Goal: Task Accomplishment & Management: Use online tool/utility

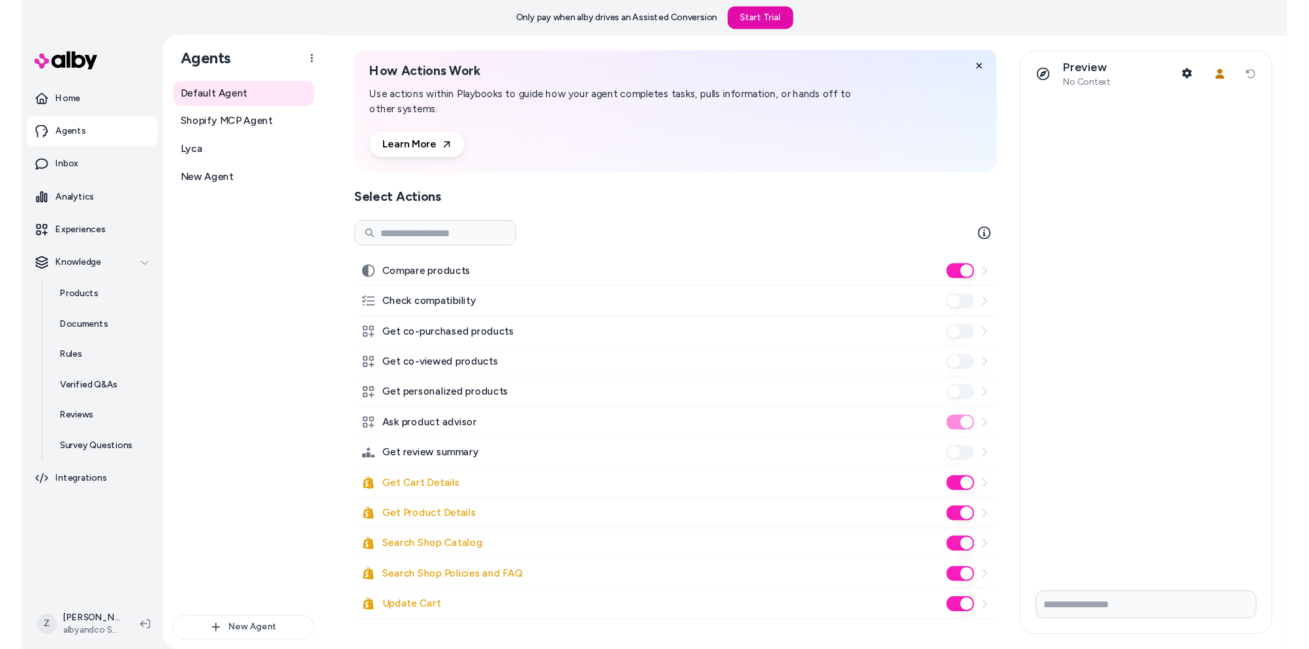
scroll to position [72, 0]
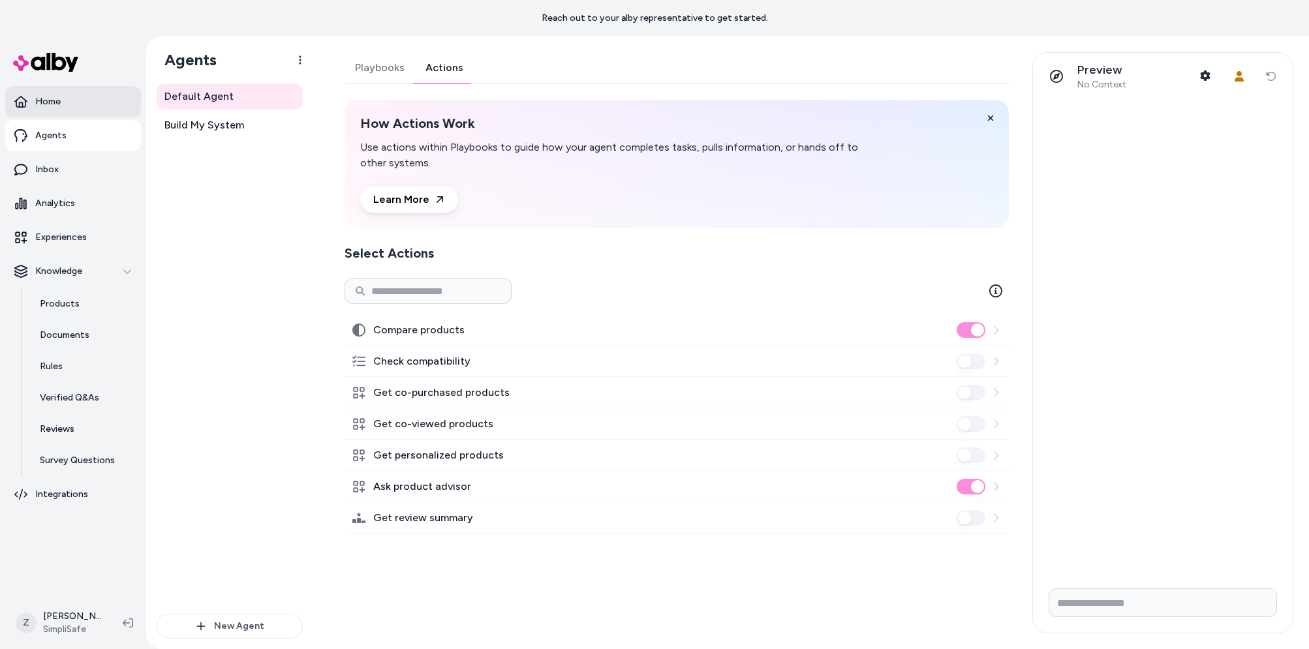
click at [59, 98] on p "Home" at bounding box center [47, 101] width 25 height 13
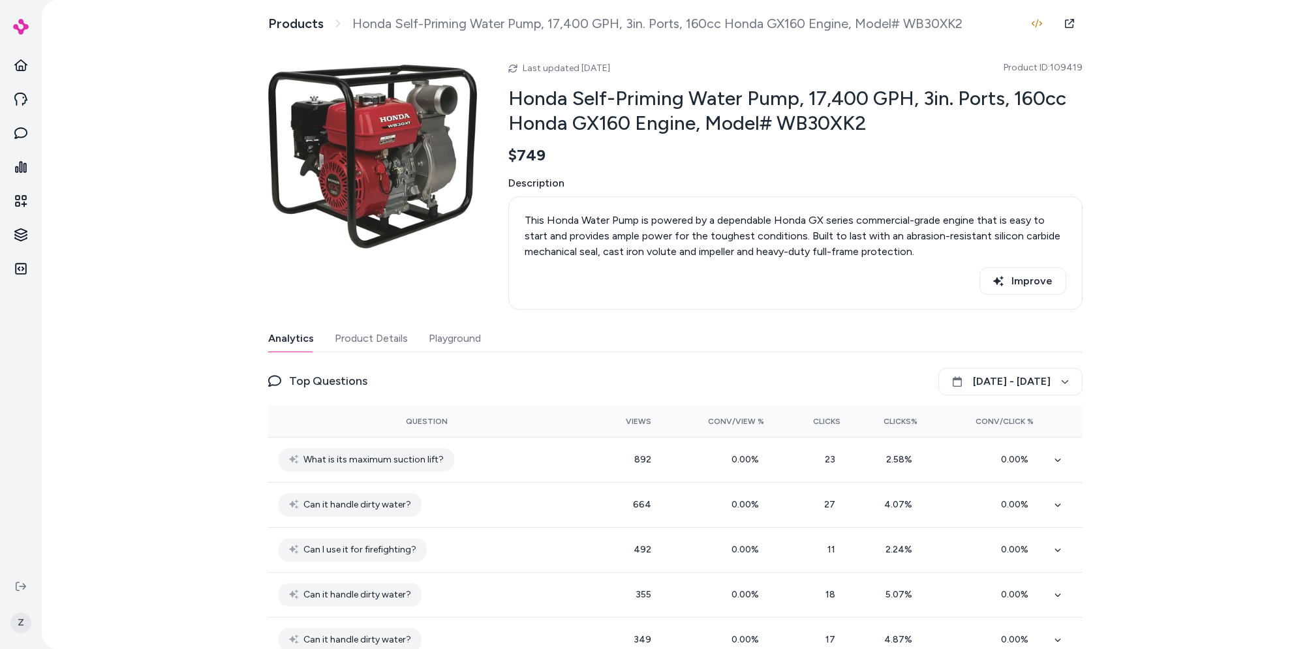
click at [382, 347] on button "Product Details" at bounding box center [371, 339] width 73 height 26
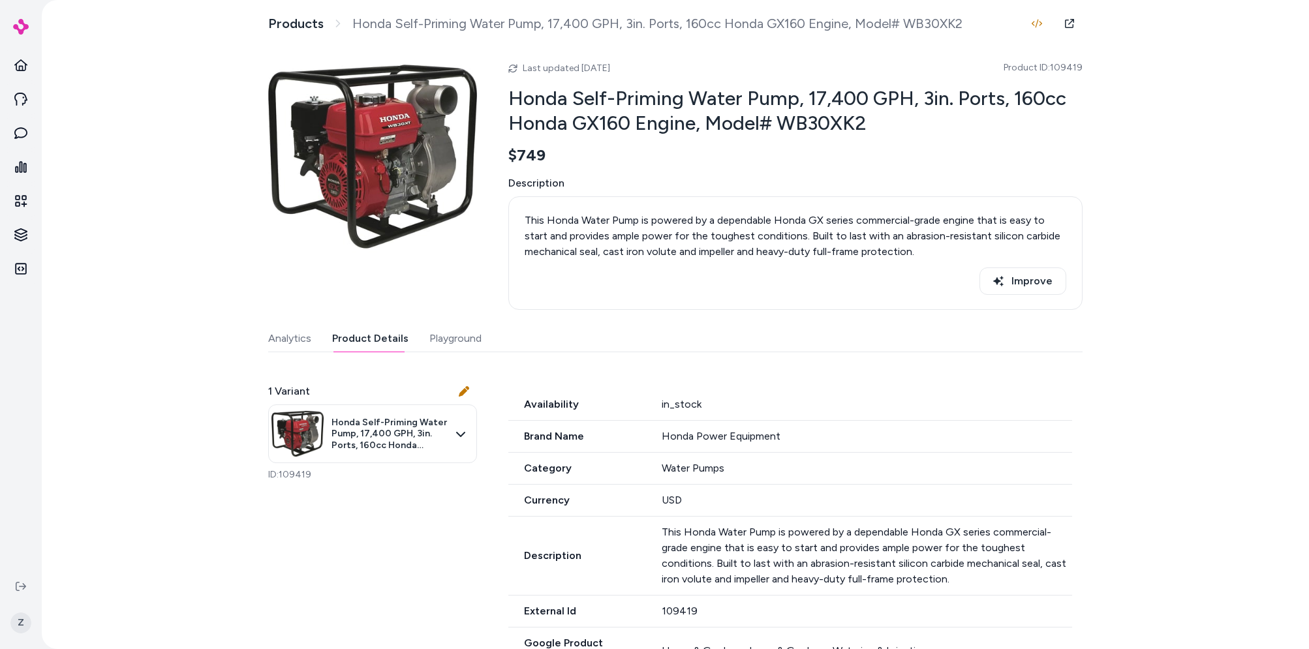
click at [483, 341] on div "Analytics Product Details Playground" at bounding box center [675, 339] width 814 height 27
click at [461, 343] on button "Playground" at bounding box center [455, 339] width 52 height 26
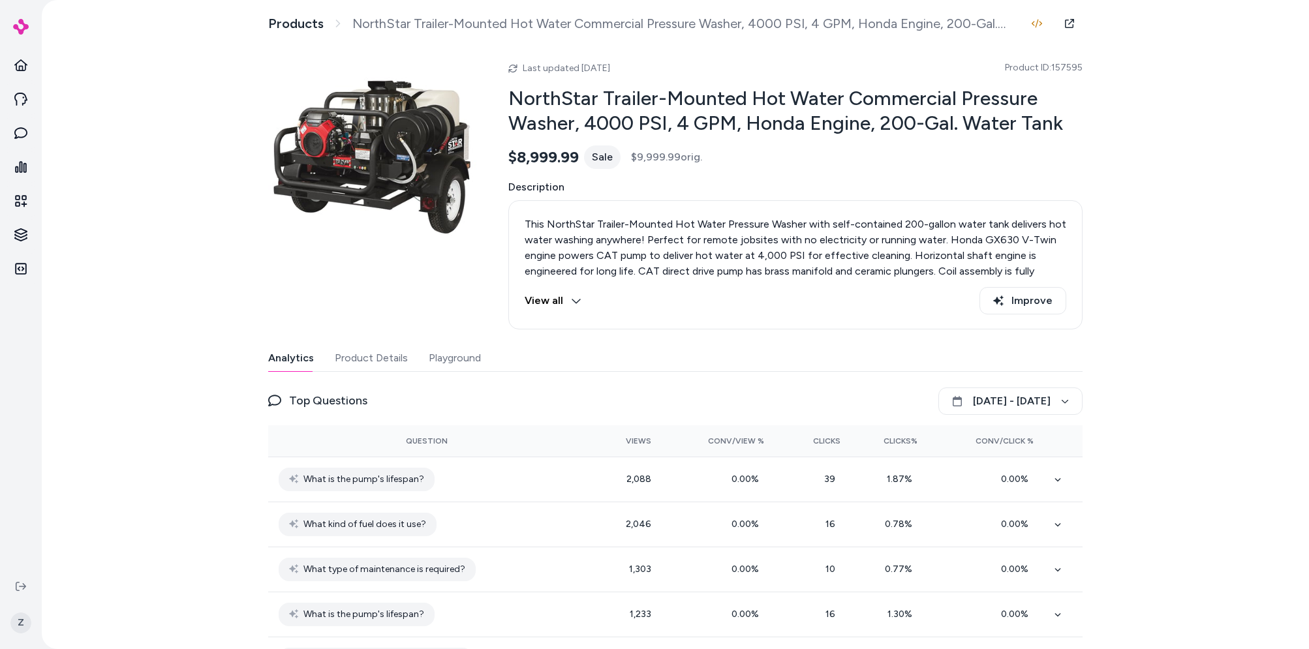
click at [455, 356] on button "Playground" at bounding box center [455, 358] width 52 height 26
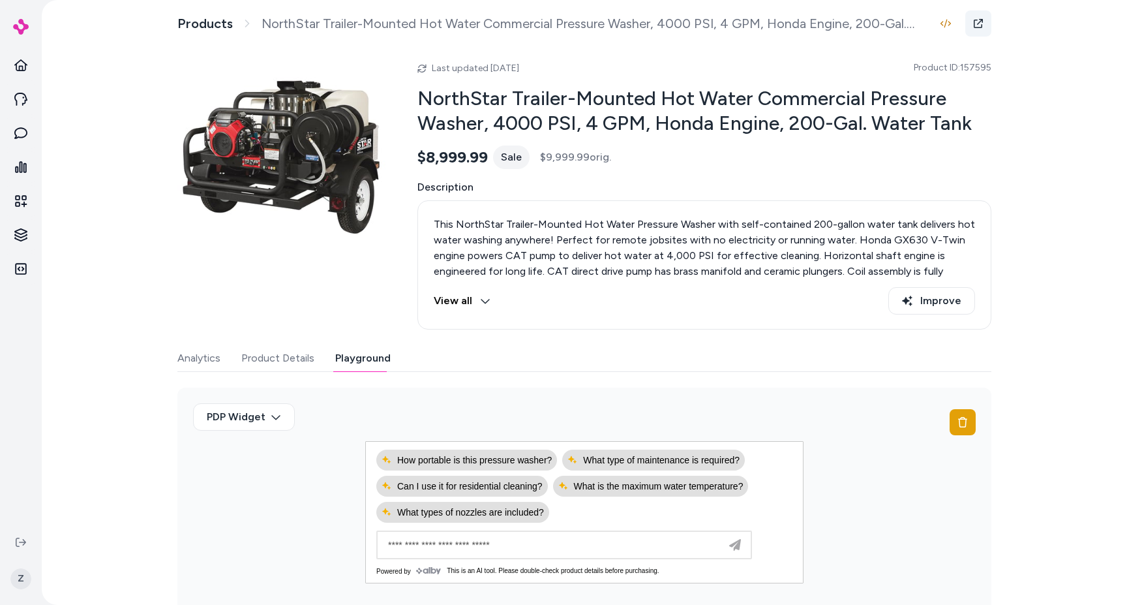
click at [974, 21] on icon at bounding box center [979, 23] width 10 height 10
click at [16, 59] on icon at bounding box center [20, 65] width 13 height 13
click at [19, 227] on html "Knowledge Knowledge Z Products NorthStar Trailer-Mounted Hot Water Commercial P…" at bounding box center [563, 302] width 1127 height 605
click at [94, 255] on p "Documents" at bounding box center [82, 257] width 50 height 13
click at [19, 545] on icon at bounding box center [21, 542] width 10 height 10
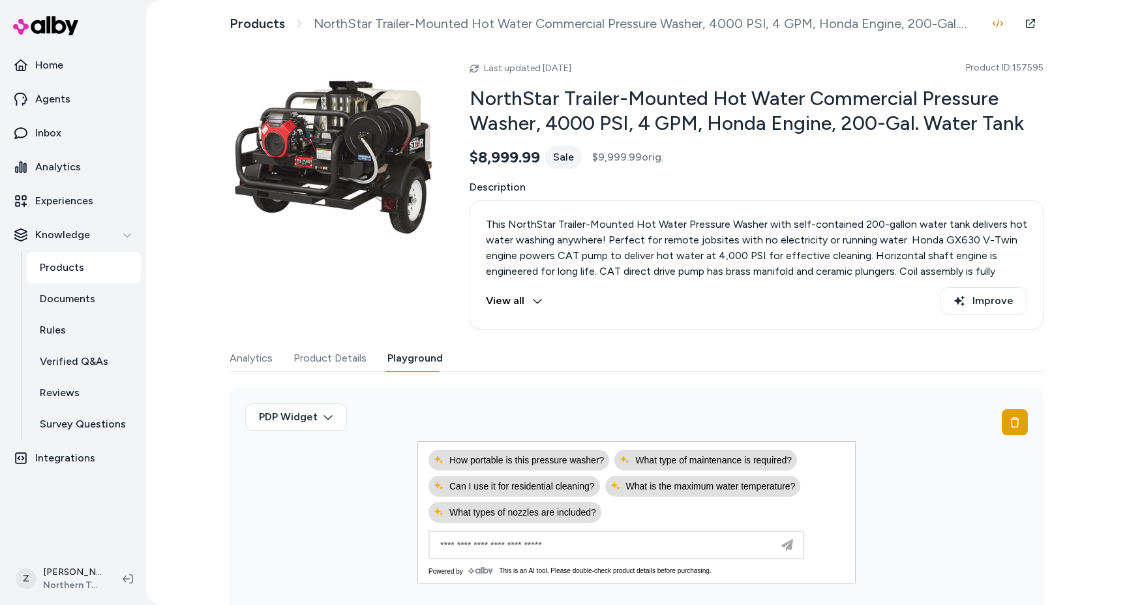
scroll to position [54, 0]
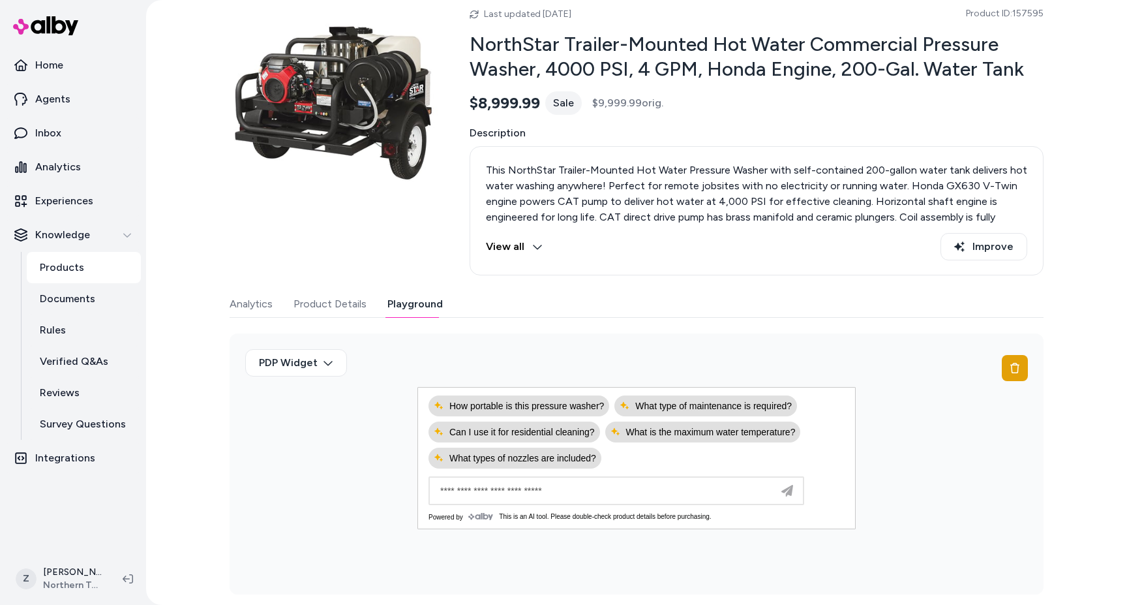
click at [267, 311] on button "Analytics" at bounding box center [251, 304] width 43 height 26
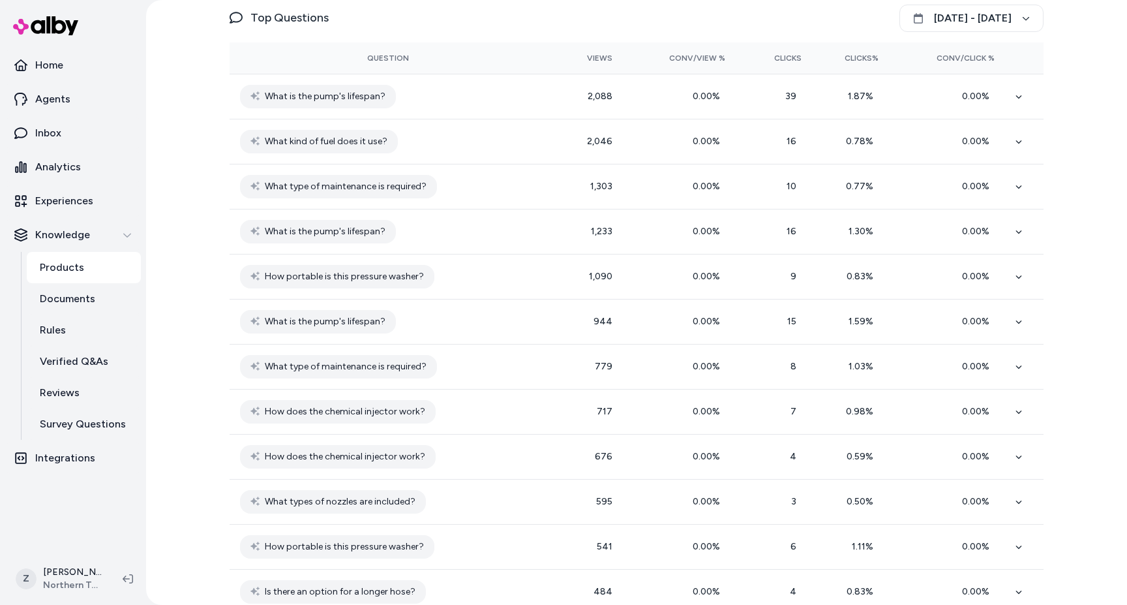
scroll to position [0, 0]
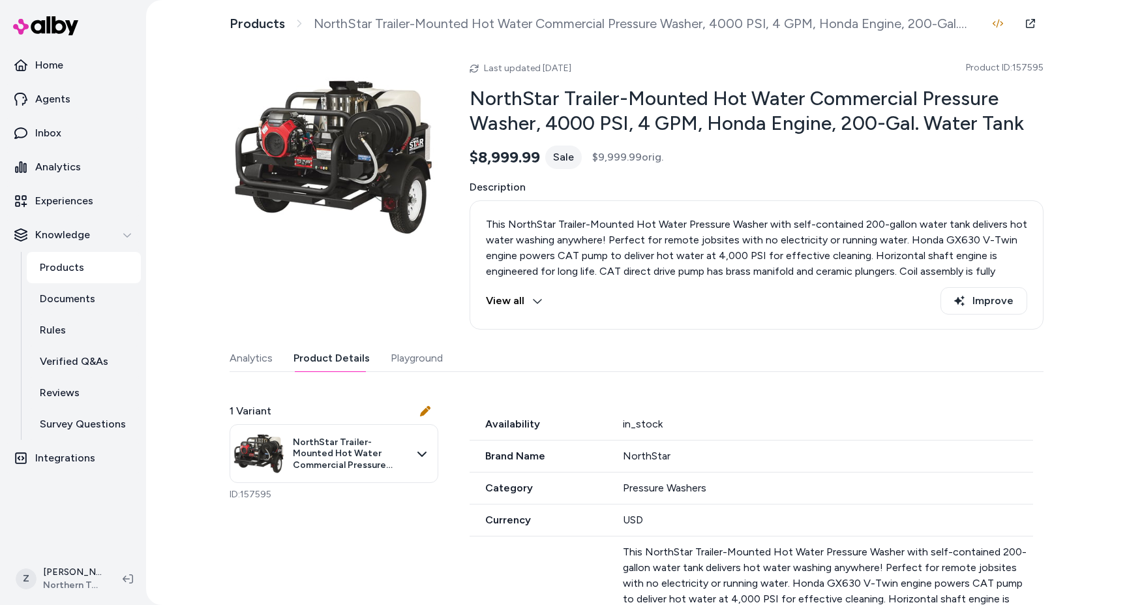
click at [326, 352] on button "Product Details" at bounding box center [332, 358] width 76 height 26
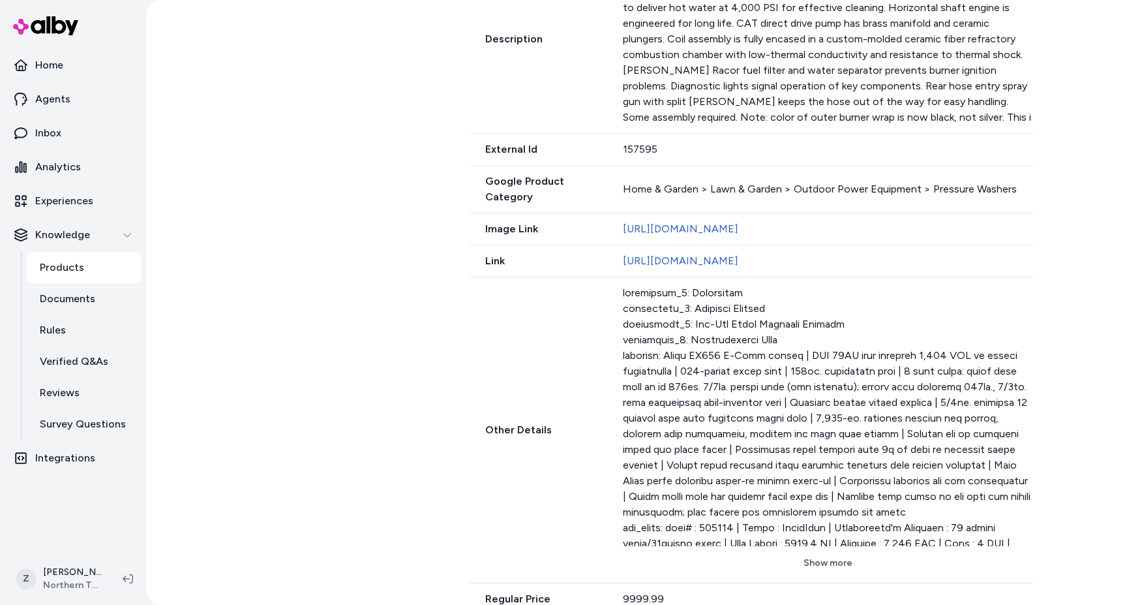
scroll to position [723, 0]
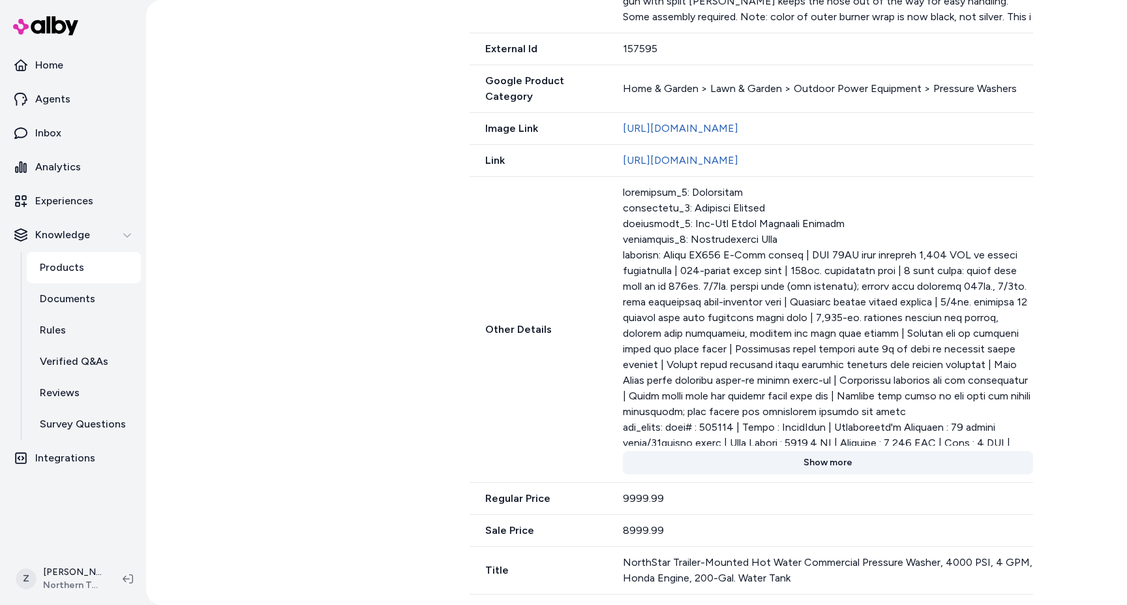
click at [827, 460] on button "Show more" at bounding box center [828, 462] width 410 height 23
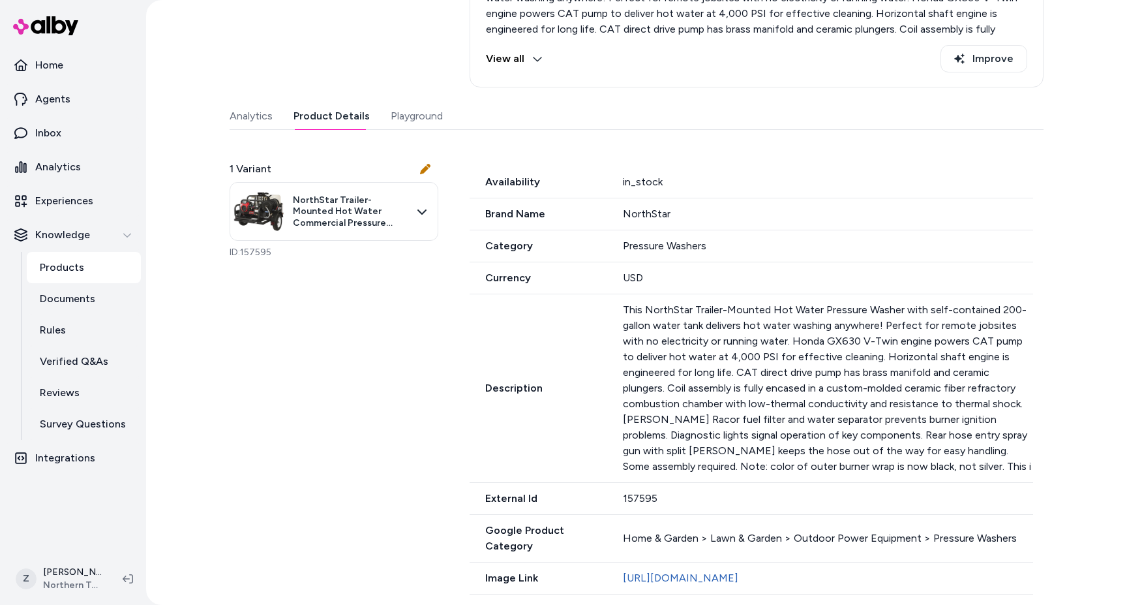
scroll to position [0, 0]
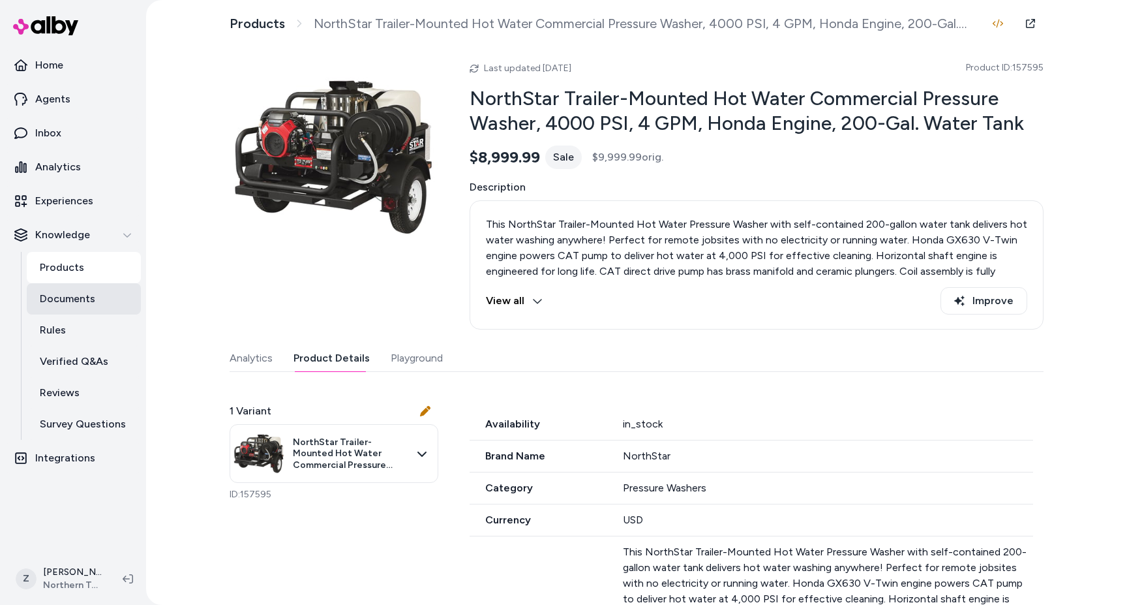
click at [65, 310] on link "Documents" at bounding box center [84, 298] width 114 height 31
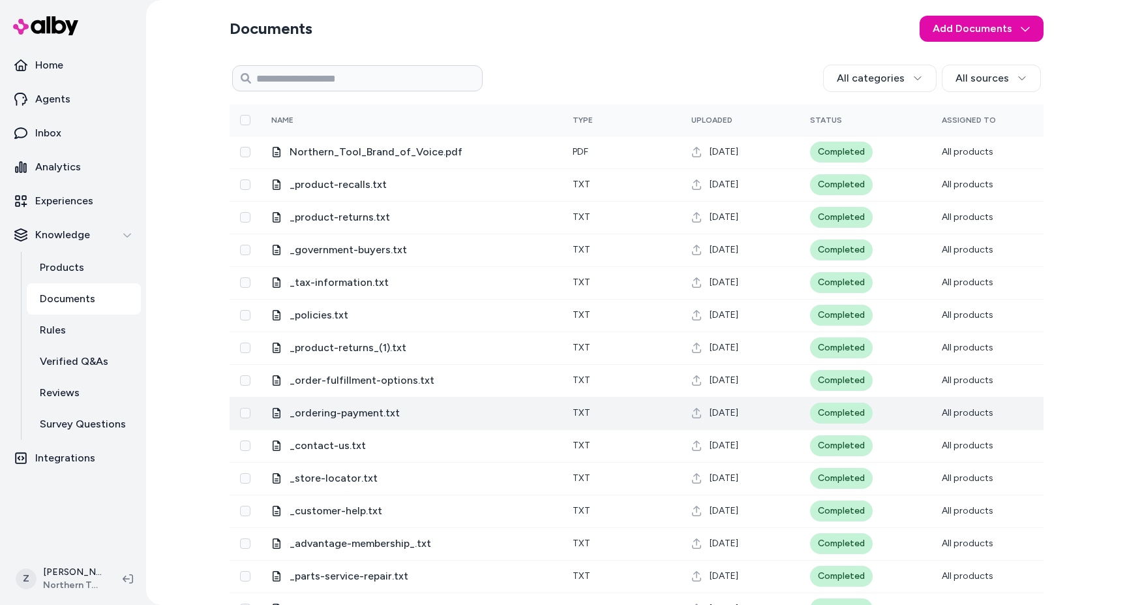
scroll to position [31, 0]
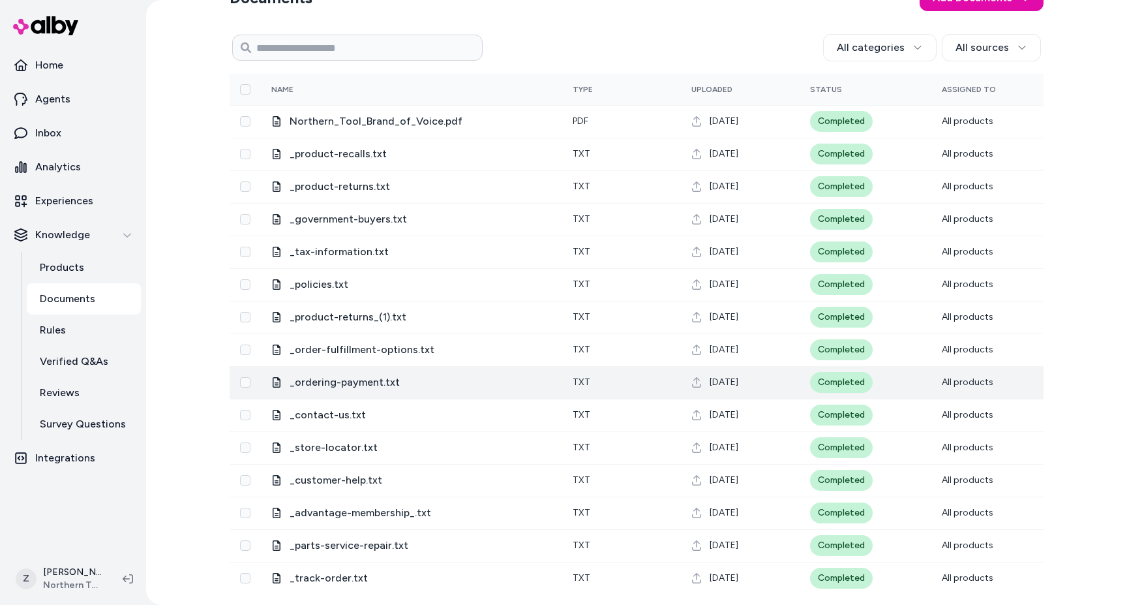
click at [375, 390] on span "_ordering-payment.txt" at bounding box center [421, 383] width 262 height 16
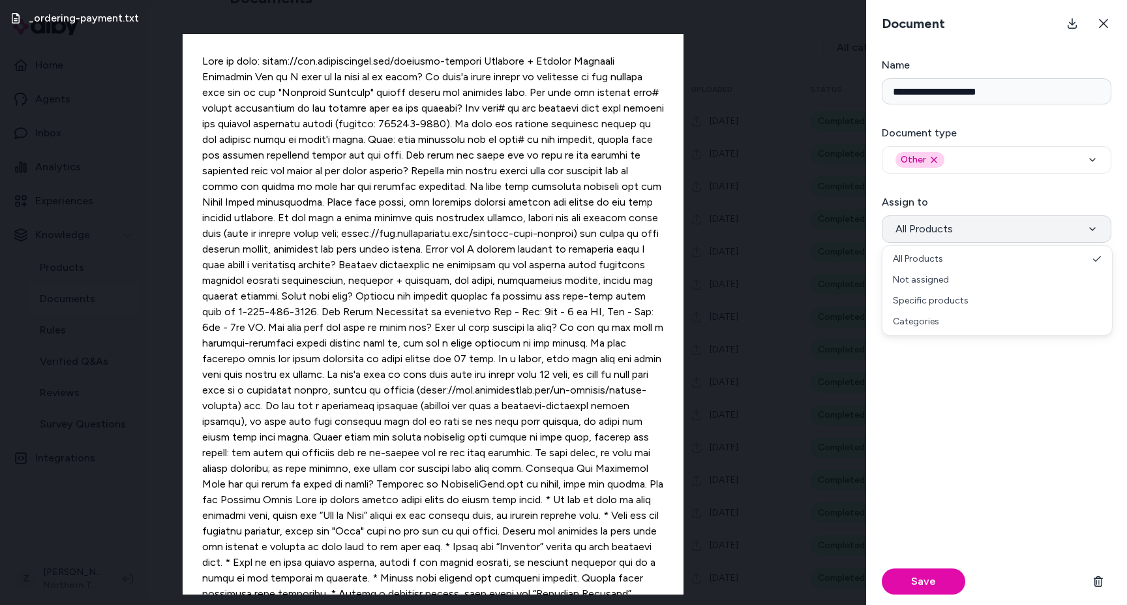
click at [974, 222] on button "All Products" at bounding box center [997, 228] width 230 height 27
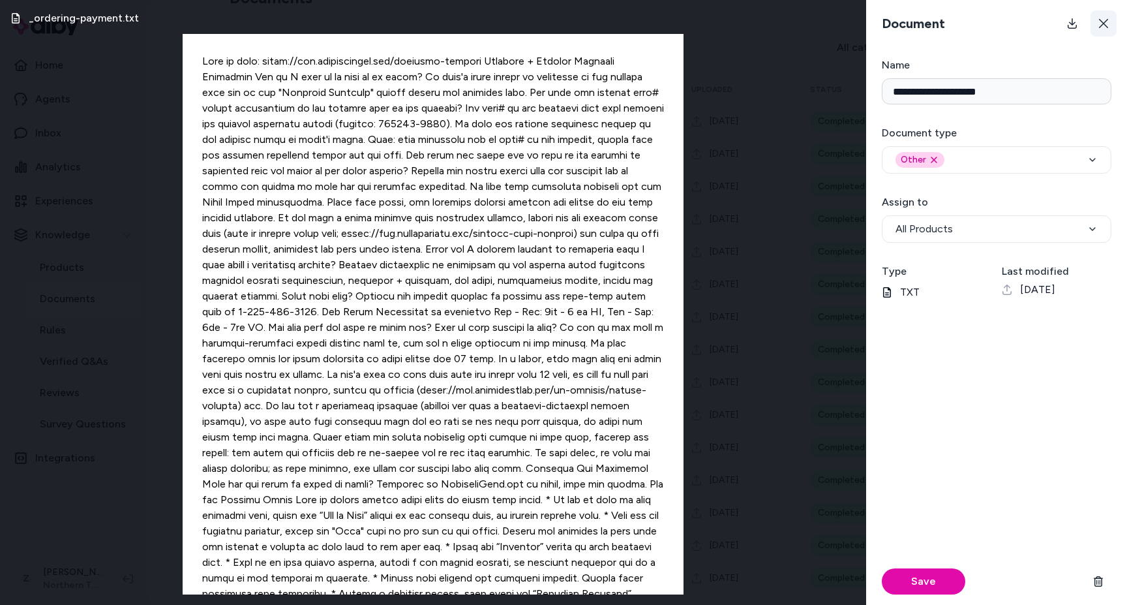
click at [1112, 22] on button at bounding box center [1104, 23] width 26 height 26
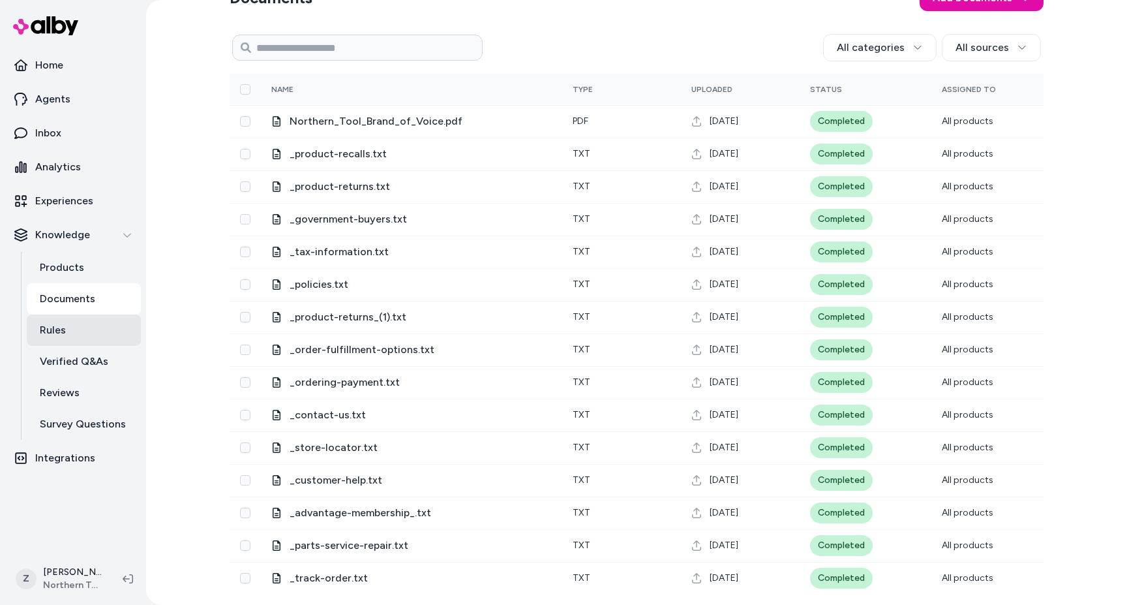
click at [58, 340] on link "Rules" at bounding box center [84, 329] width 114 height 31
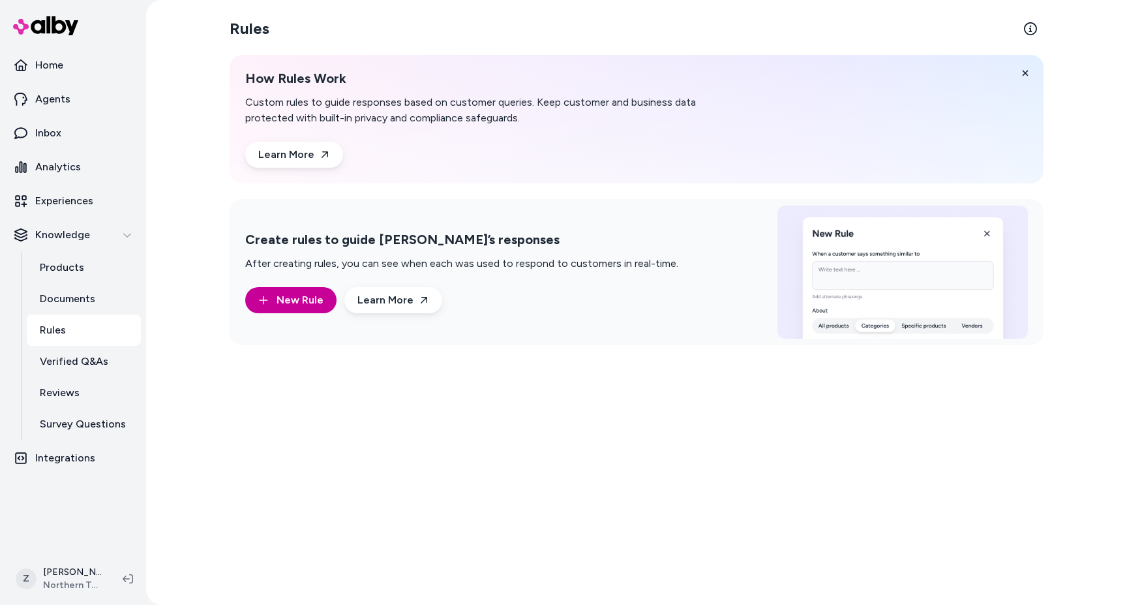
click at [258, 300] on icon "button" at bounding box center [263, 300] width 10 height 10
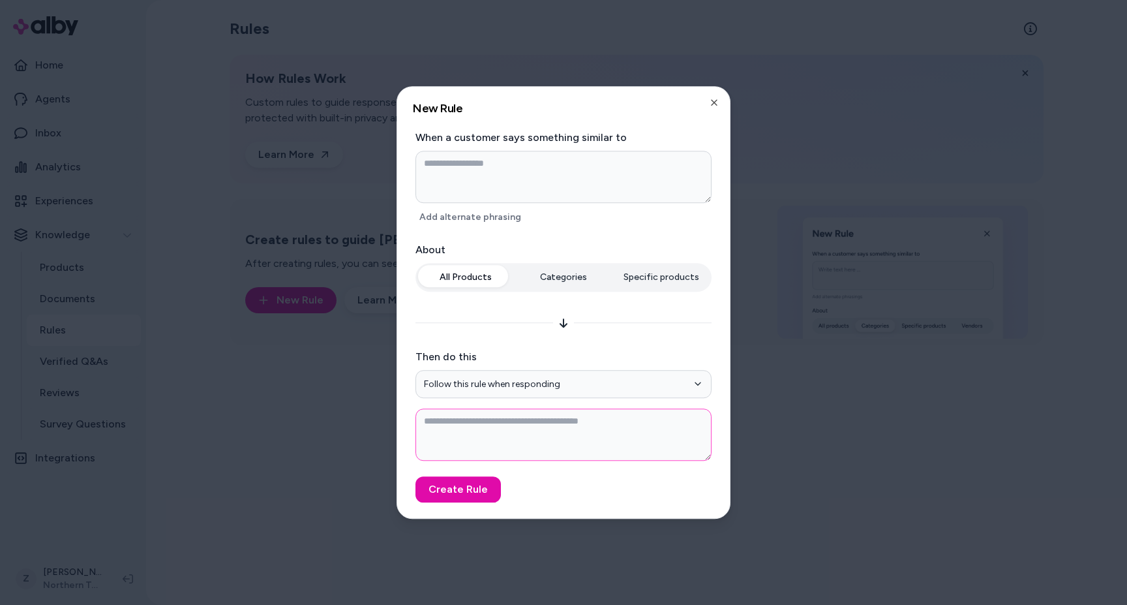
click at [446, 429] on textarea at bounding box center [564, 434] width 296 height 52
type textarea "*"
click at [774, 307] on div at bounding box center [563, 302] width 1127 height 605
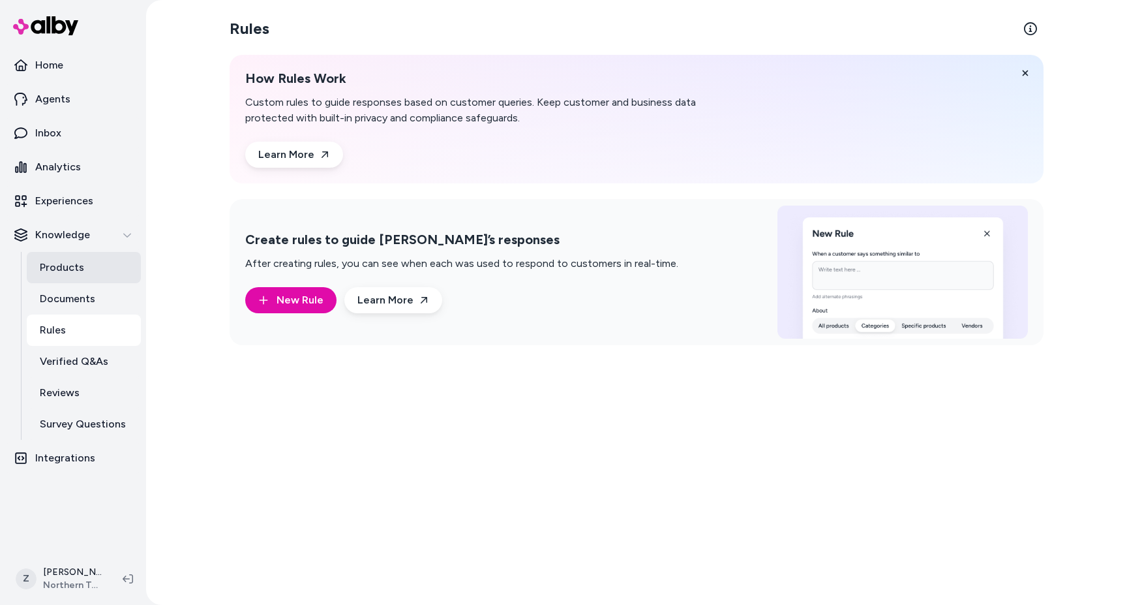
click at [81, 278] on link "Products" at bounding box center [84, 267] width 114 height 31
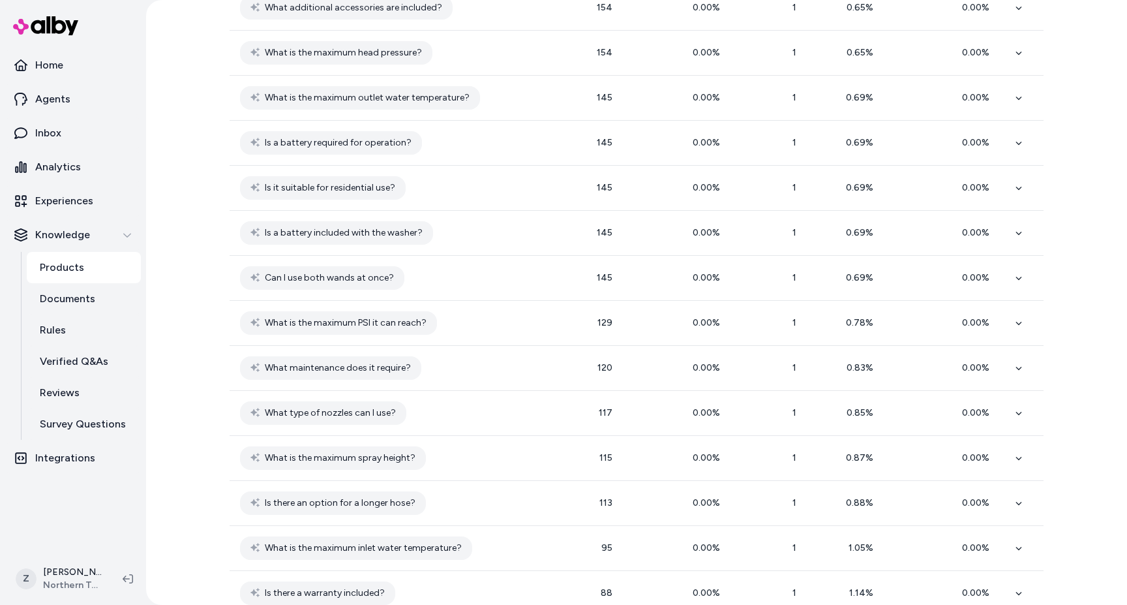
scroll to position [2429, 0]
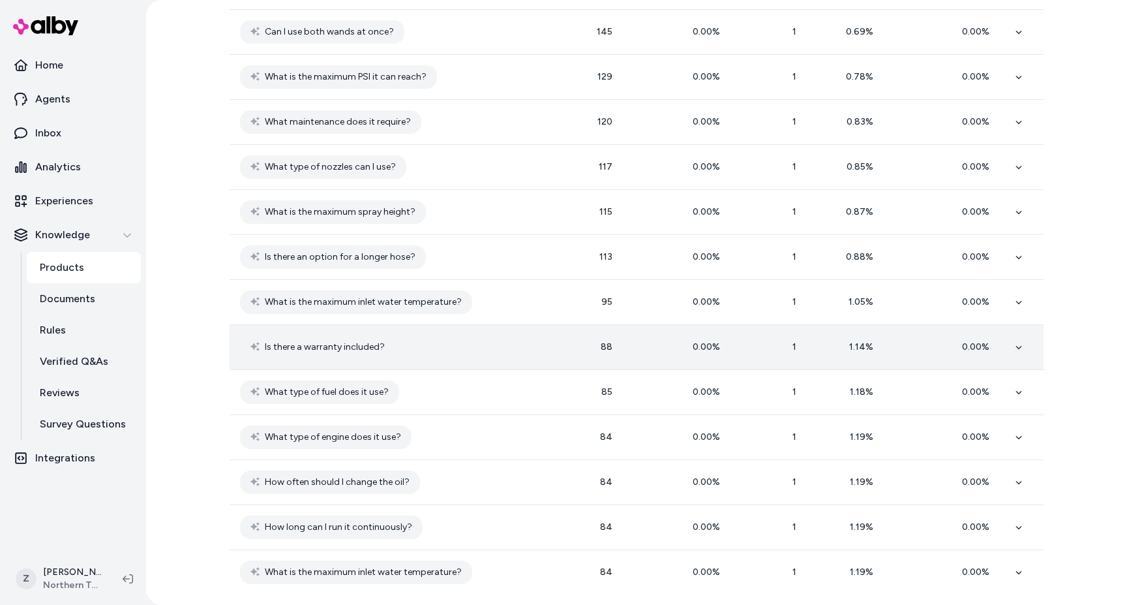
click at [485, 347] on td "Is there a warranty included?" at bounding box center [388, 346] width 317 height 45
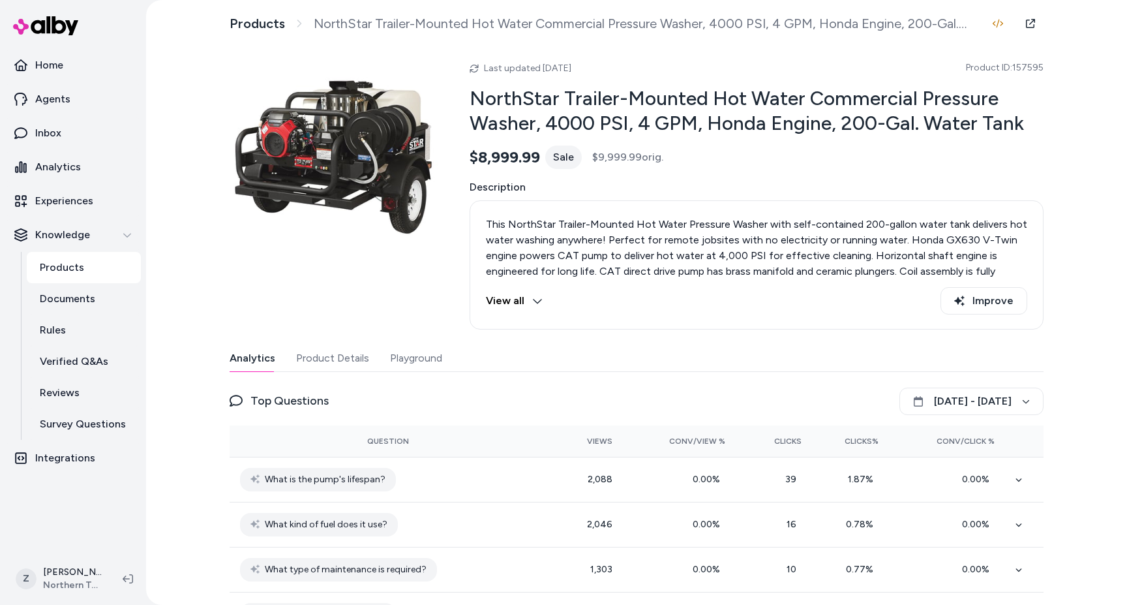
scroll to position [294, 0]
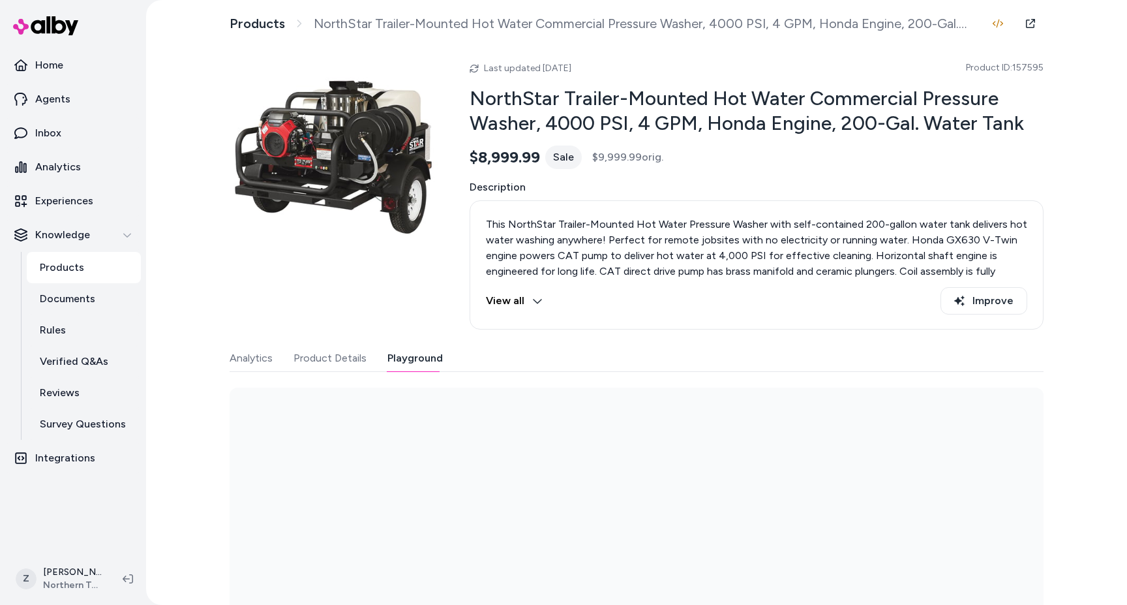
scroll to position [54, 0]
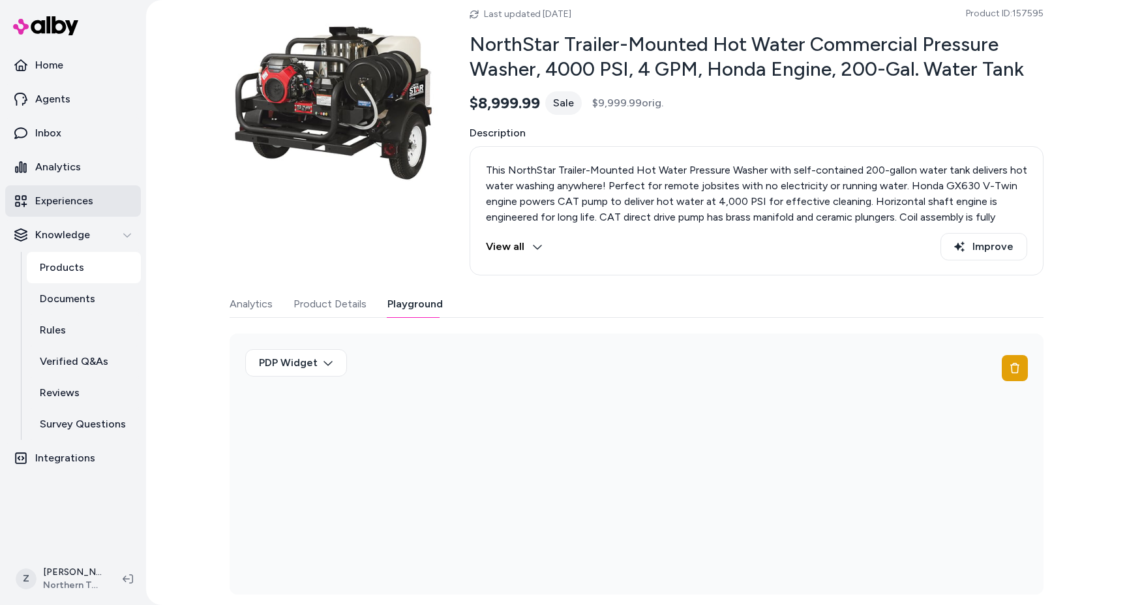
click at [69, 194] on p "Experiences" at bounding box center [64, 201] width 58 height 16
click at [296, 303] on button "Product Details" at bounding box center [330, 304] width 73 height 26
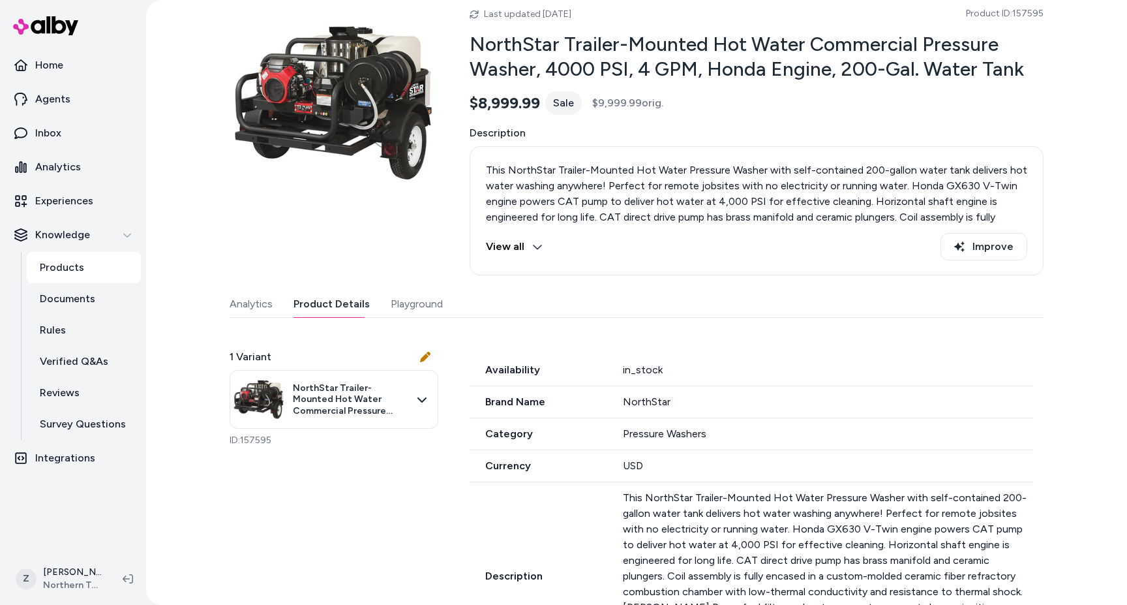
click at [269, 296] on button "Analytics" at bounding box center [251, 304] width 43 height 26
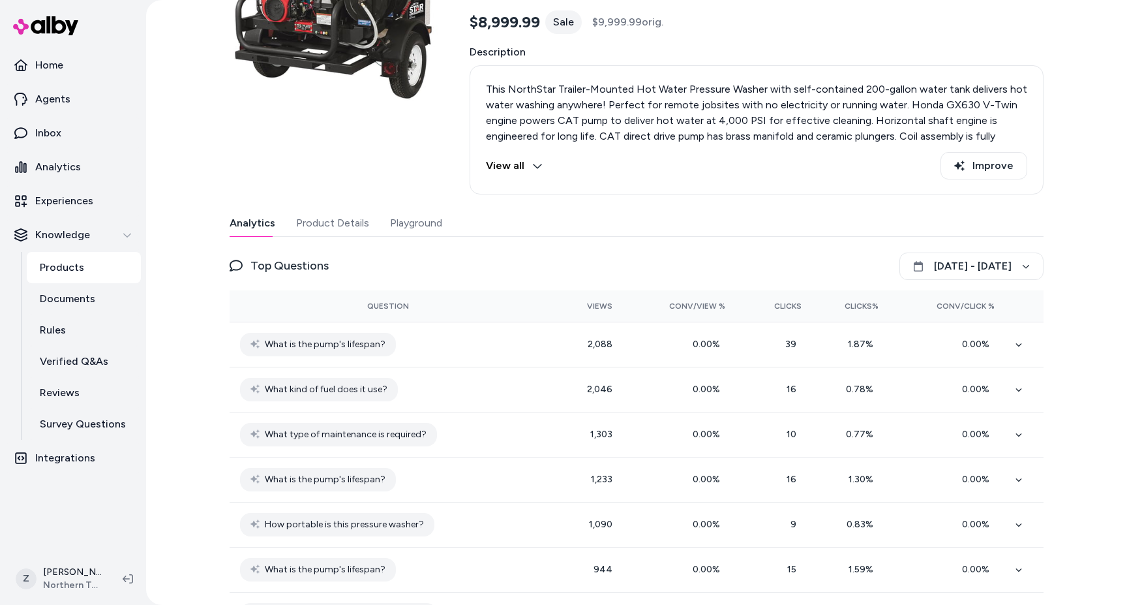
scroll to position [80, 0]
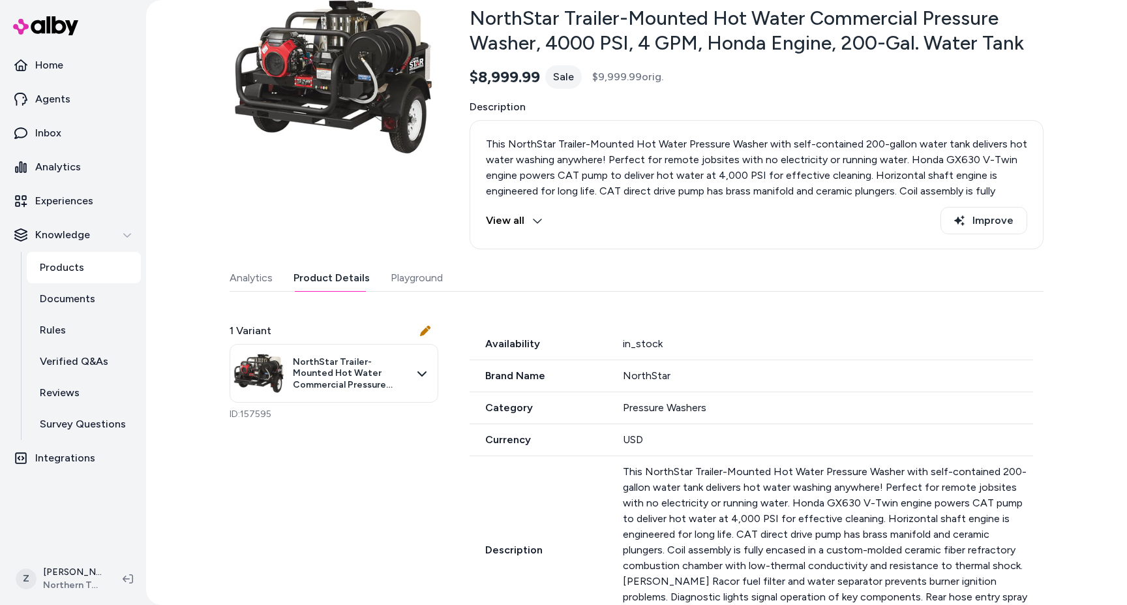
click at [324, 282] on button "Product Details" at bounding box center [332, 278] width 76 height 26
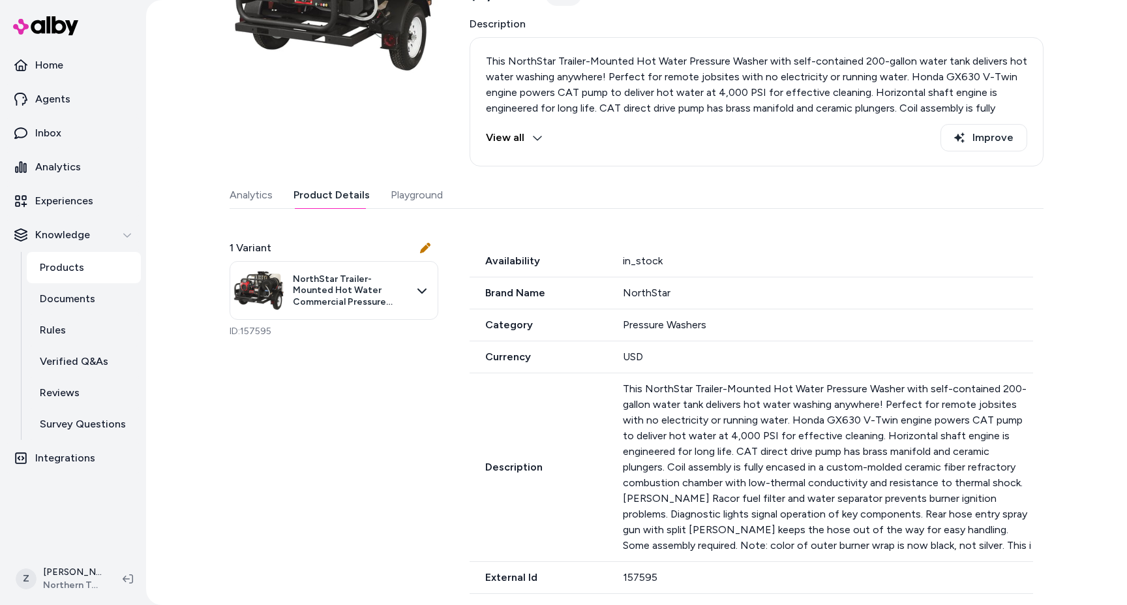
click at [262, 203] on button "Analytics" at bounding box center [251, 195] width 43 height 26
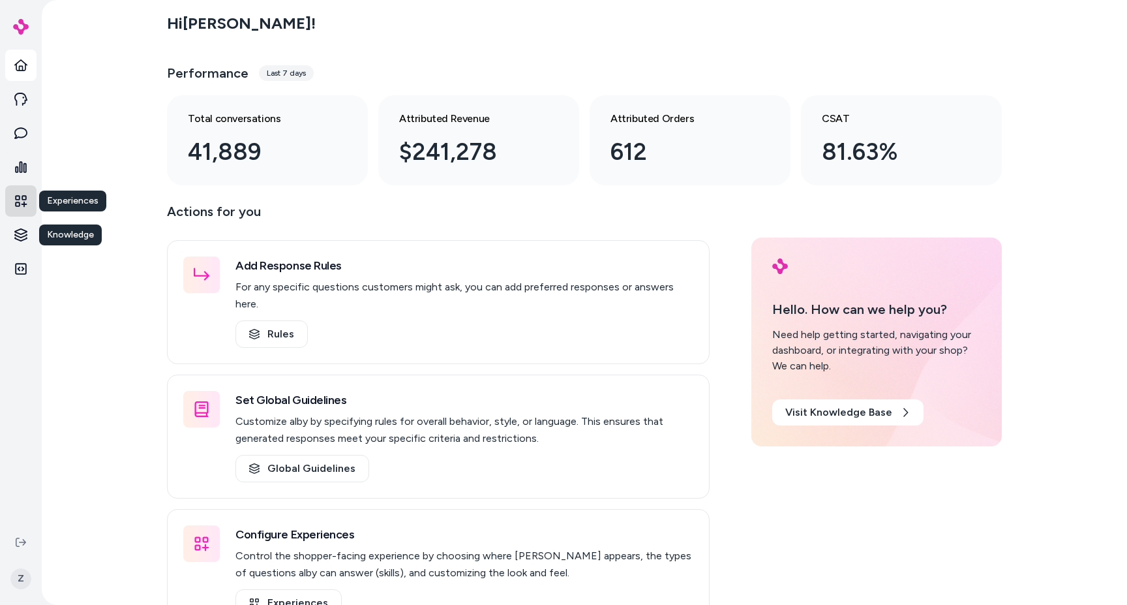
click at [16, 211] on link at bounding box center [20, 200] width 31 height 31
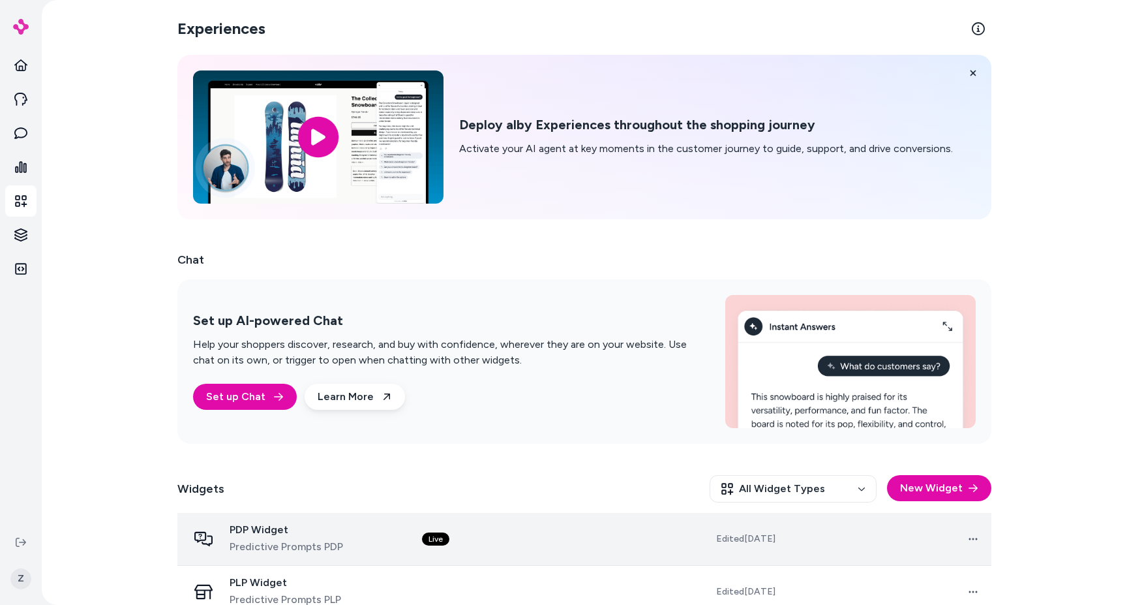
scroll to position [23, 0]
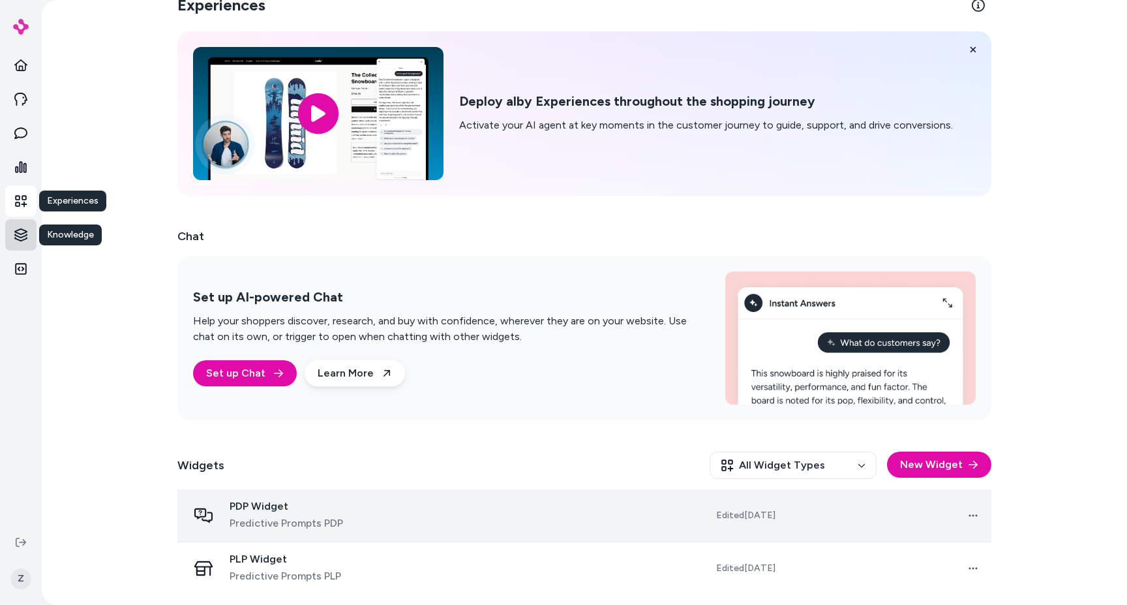
click at [18, 232] on html "Experiences Experiences Knowledge Knowledge Z Experiences Deploy alby Experienc…" at bounding box center [563, 302] width 1127 height 605
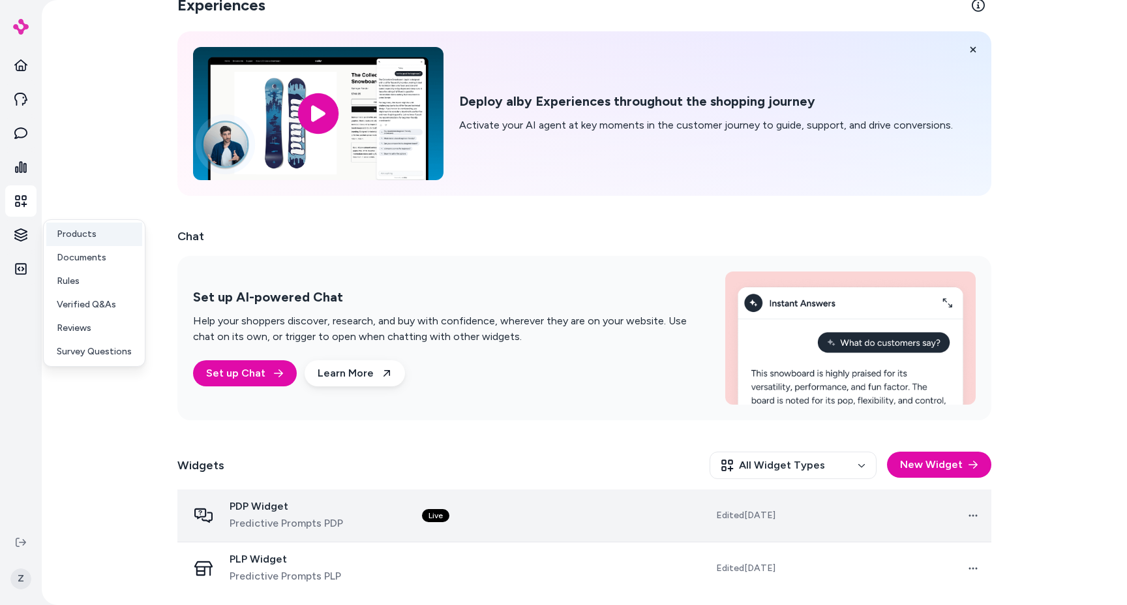
click at [69, 236] on p "Products" at bounding box center [77, 234] width 40 height 13
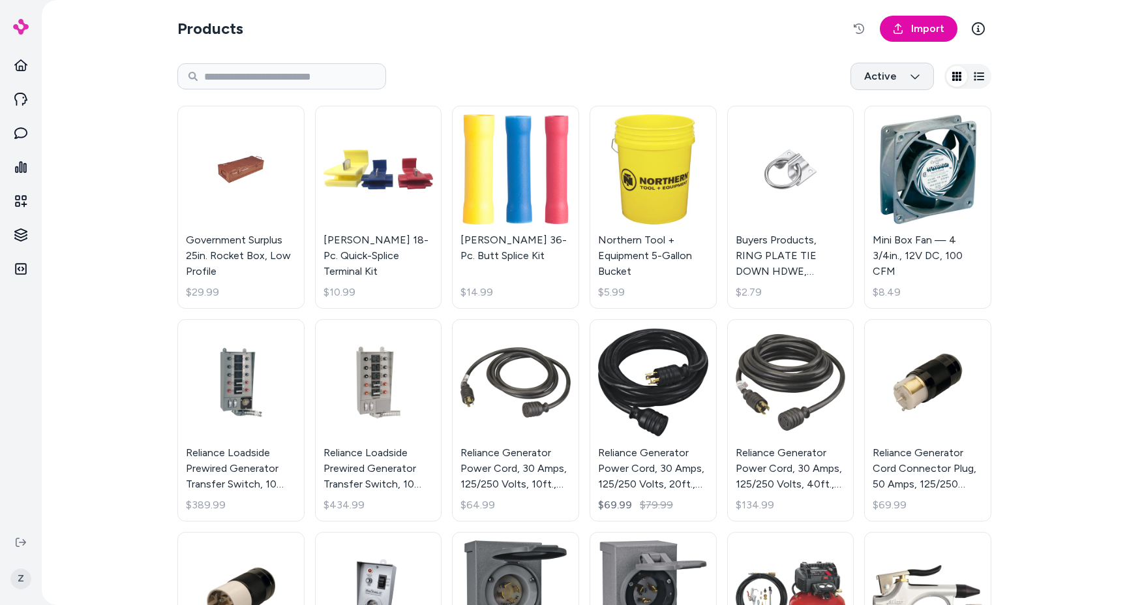
click at [873, 82] on html "Z Products Import Active Government Surplus 25in. Rocket Box, Low Profile $29.9…" at bounding box center [563, 302] width 1127 height 605
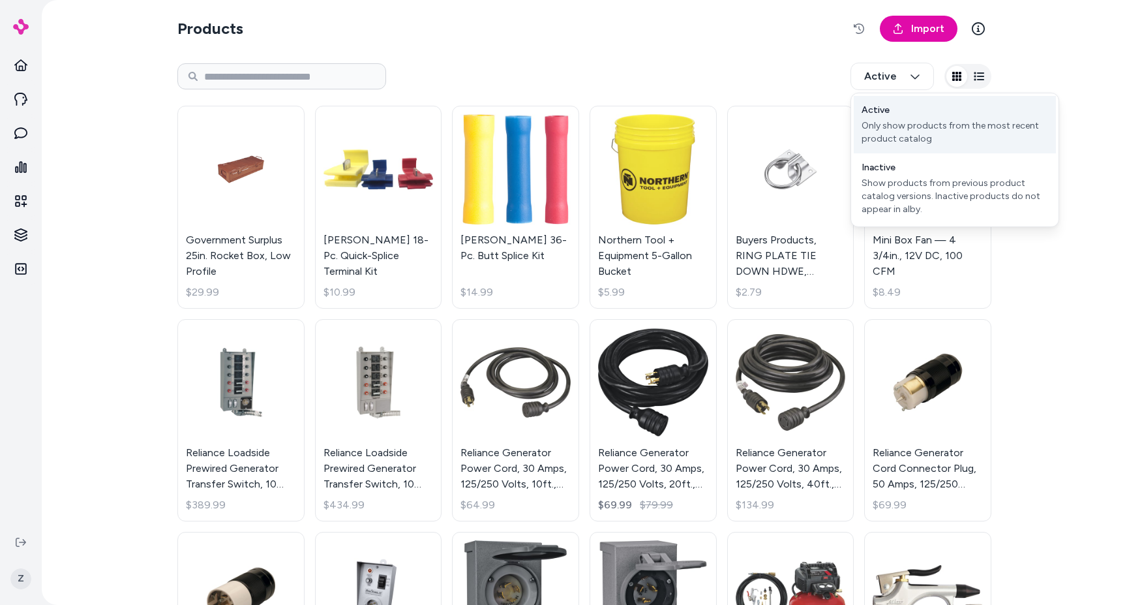
click at [878, 108] on div "Active" at bounding box center [876, 110] width 28 height 13
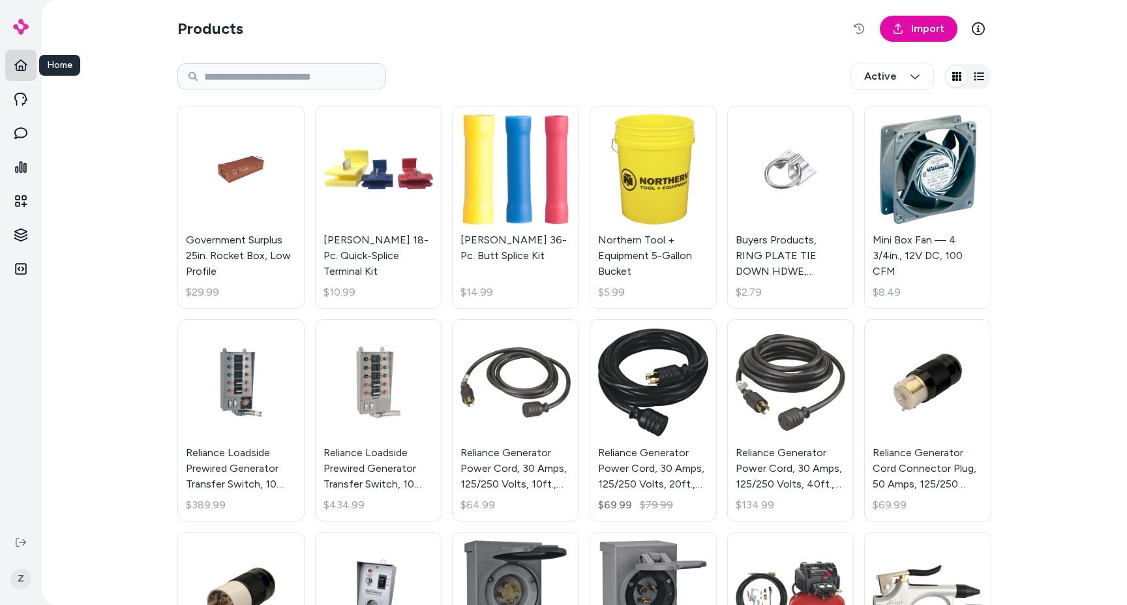
click at [19, 67] on icon at bounding box center [20, 65] width 13 height 12
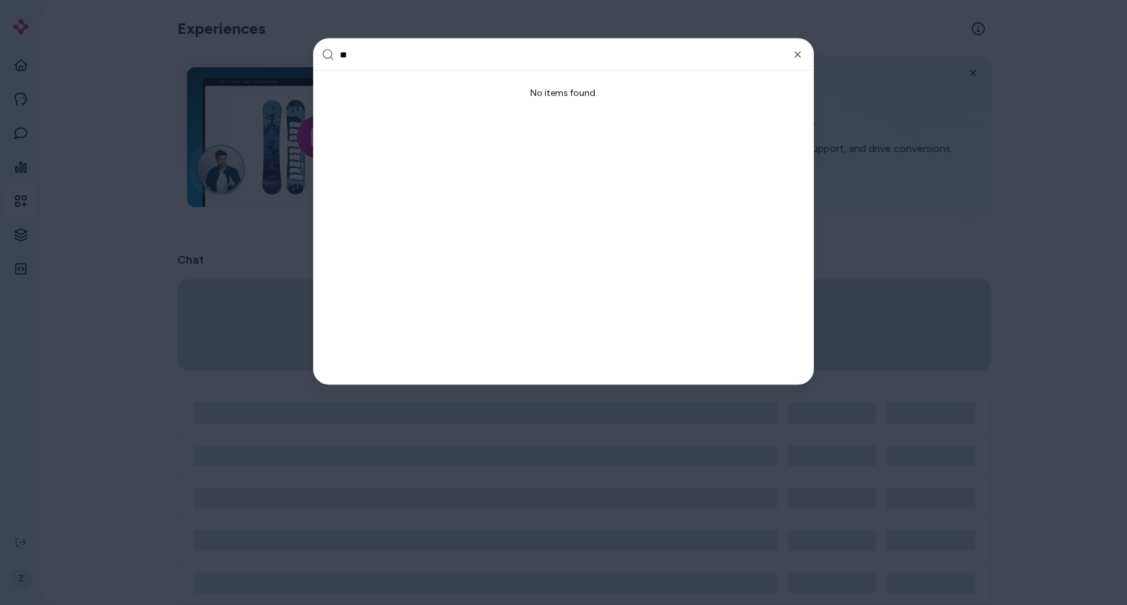
type input "***"
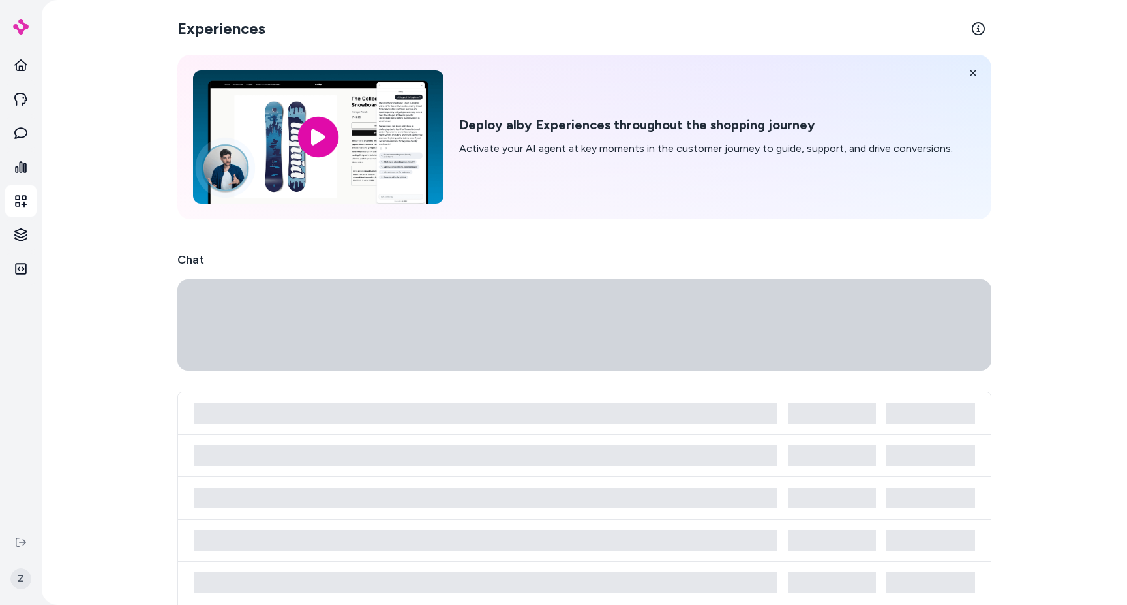
click at [151, 314] on div "Experiences Deploy alby Experiences throughout the shopping journey Activate yo…" at bounding box center [585, 302] width 1086 height 605
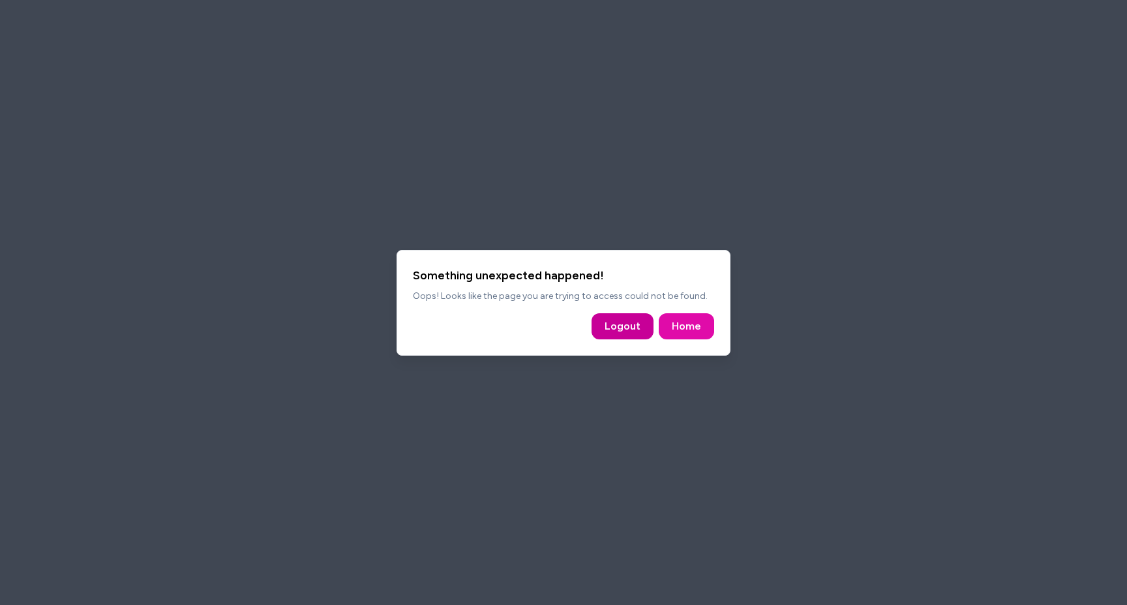
click at [615, 323] on button "Logout" at bounding box center [623, 326] width 62 height 26
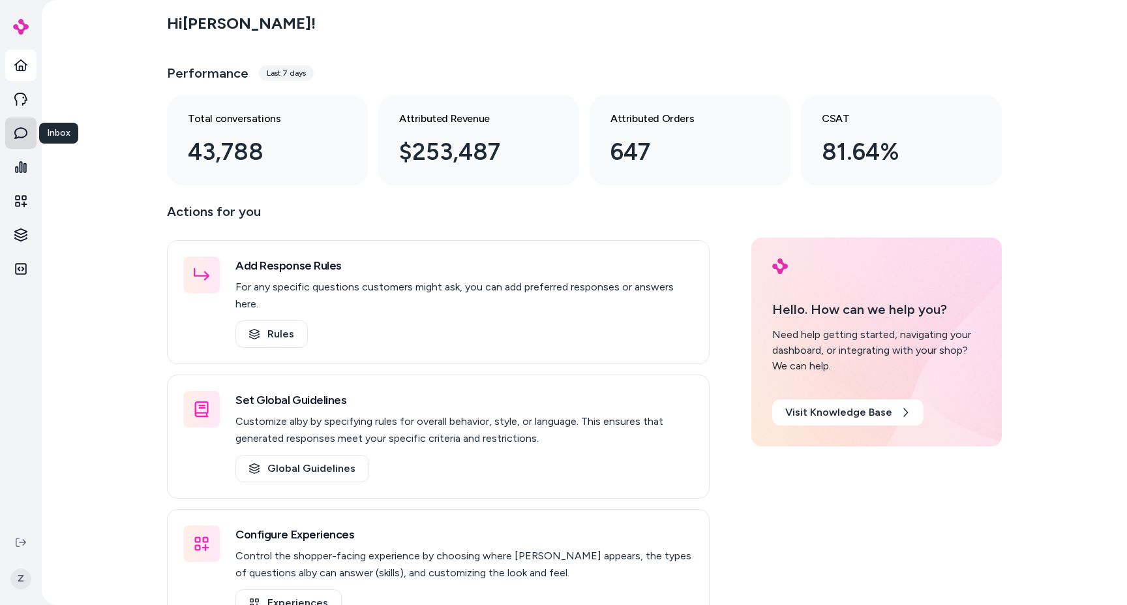
click at [31, 144] on link at bounding box center [20, 132] width 31 height 31
click at [25, 134] on icon at bounding box center [20, 133] width 13 height 13
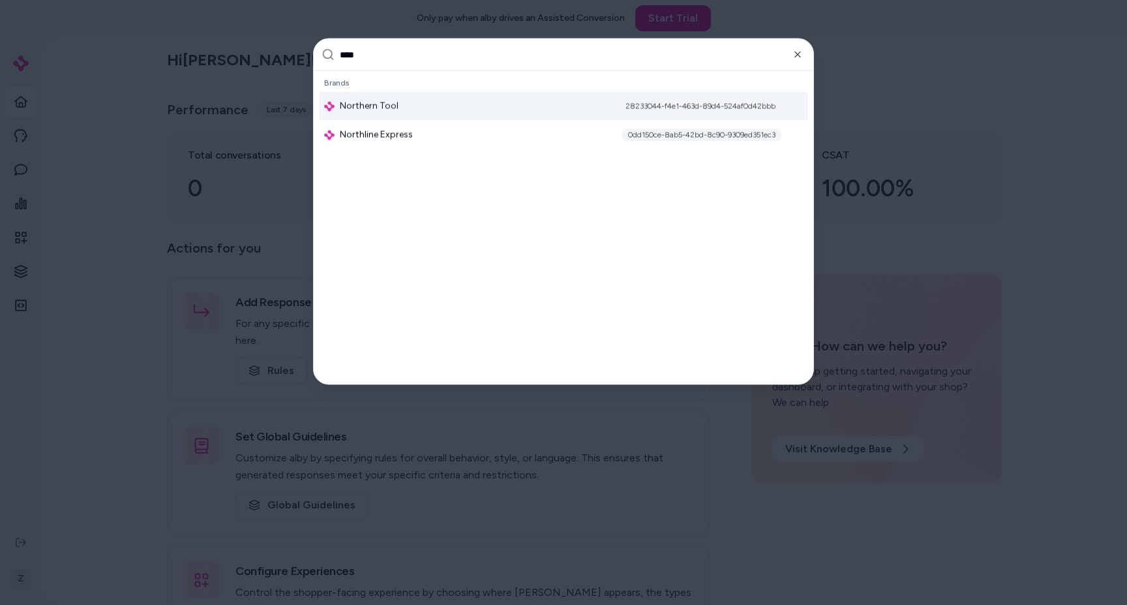
type input "*****"
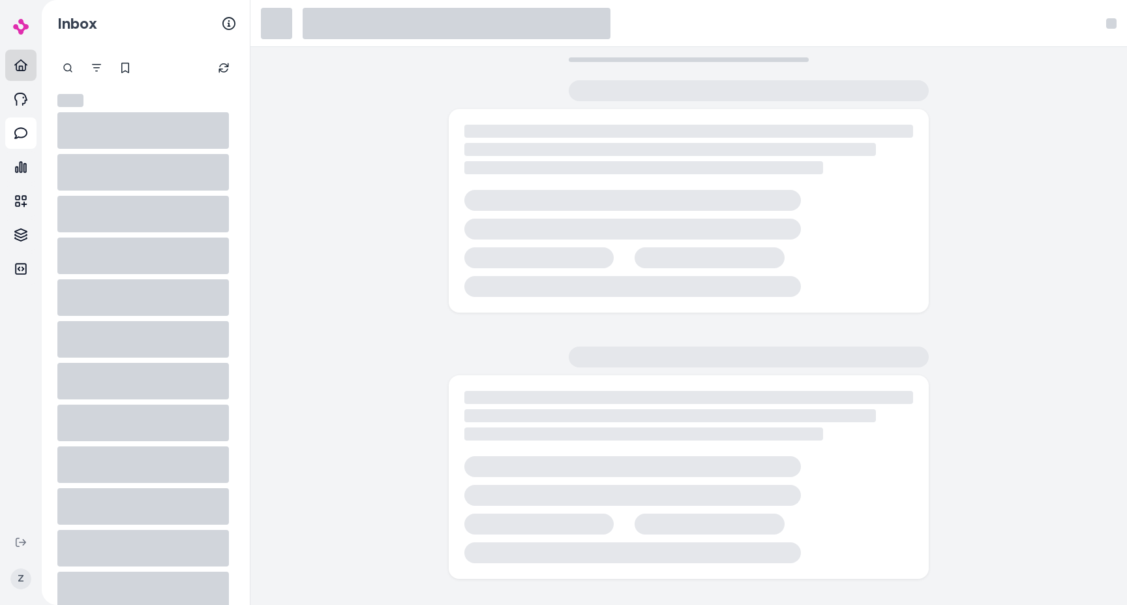
click at [13, 61] on link at bounding box center [20, 65] width 31 height 31
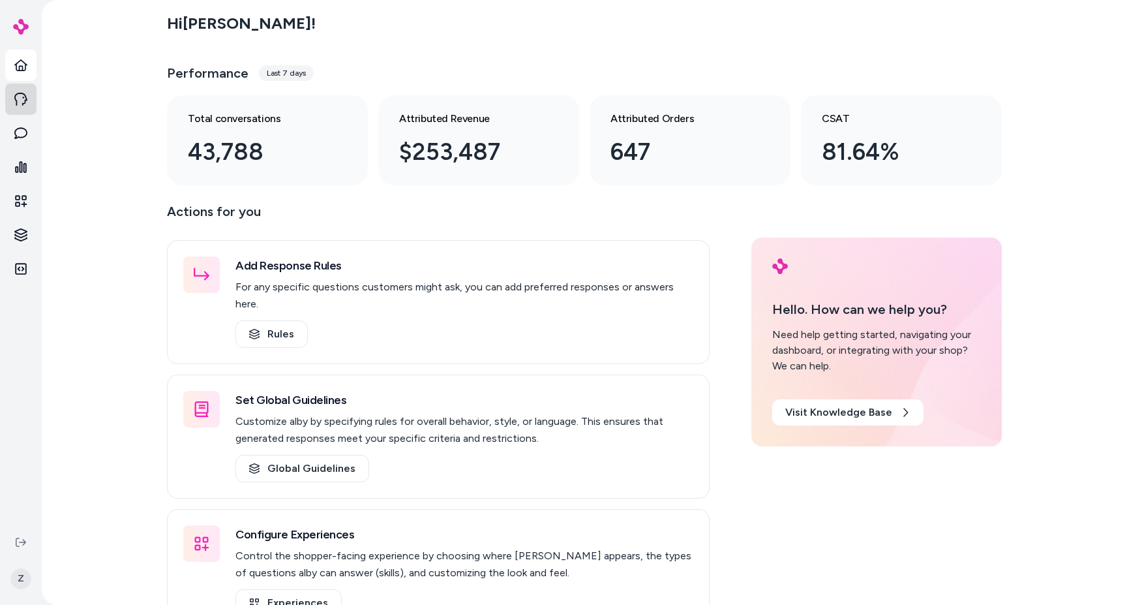
click at [22, 96] on icon at bounding box center [20, 99] width 13 height 13
click at [22, 195] on icon at bounding box center [20, 200] width 13 height 13
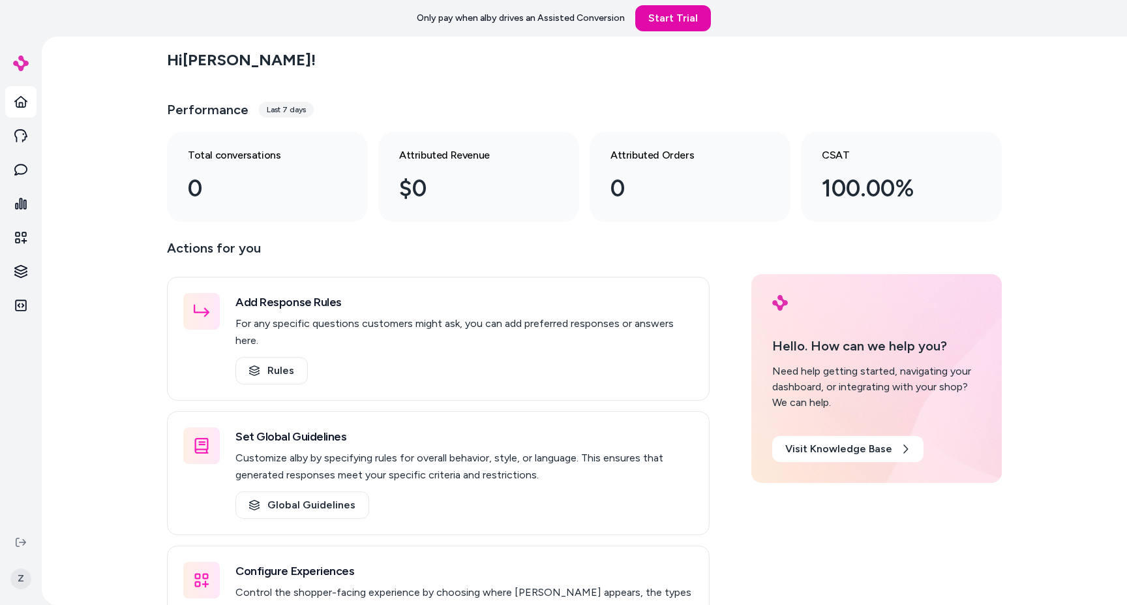
click at [137, 324] on div "Hi [PERSON_NAME] ! Performance Last 7 days Total conversations 0 Attributed Rev…" at bounding box center [585, 321] width 1086 height 568
click at [25, 102] on icon at bounding box center [20, 102] width 13 height 12
click at [23, 127] on link at bounding box center [20, 135] width 31 height 31
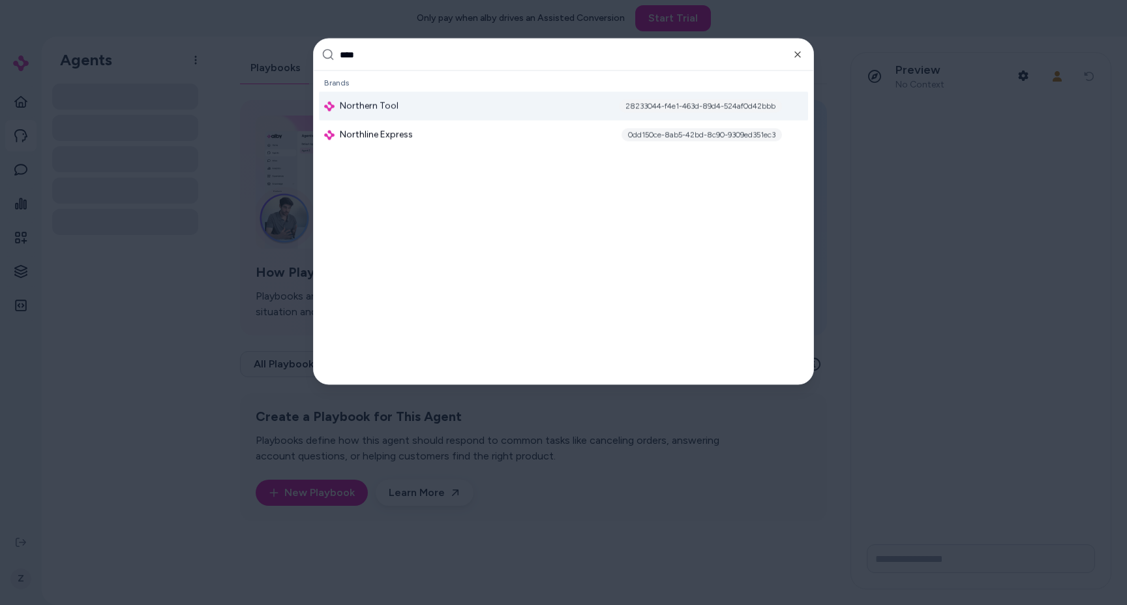
type input "*****"
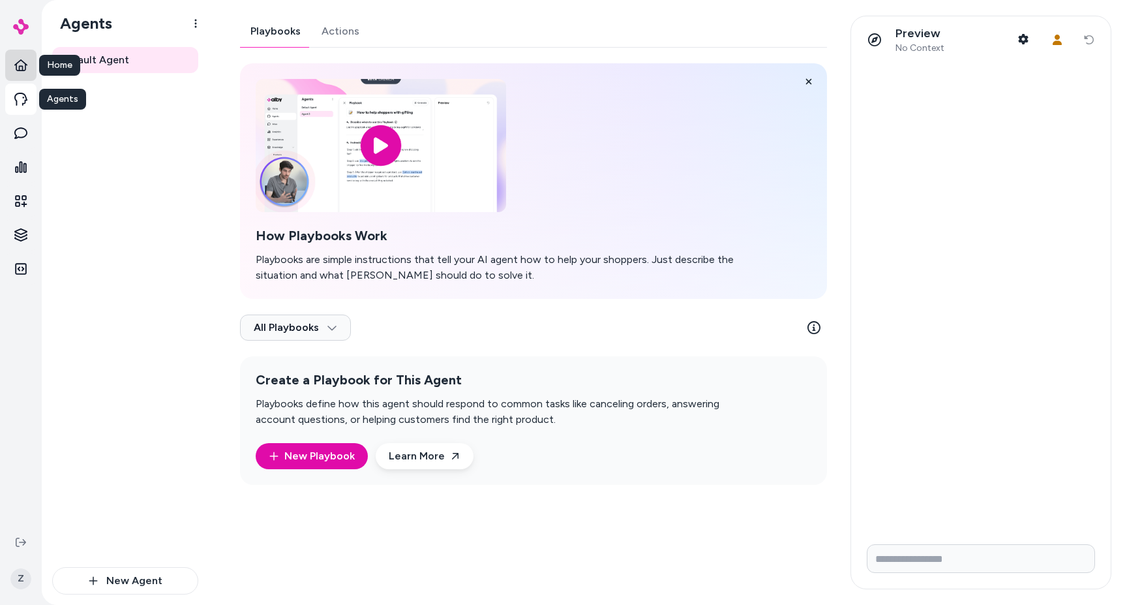
click at [23, 66] on icon at bounding box center [20, 65] width 13 height 13
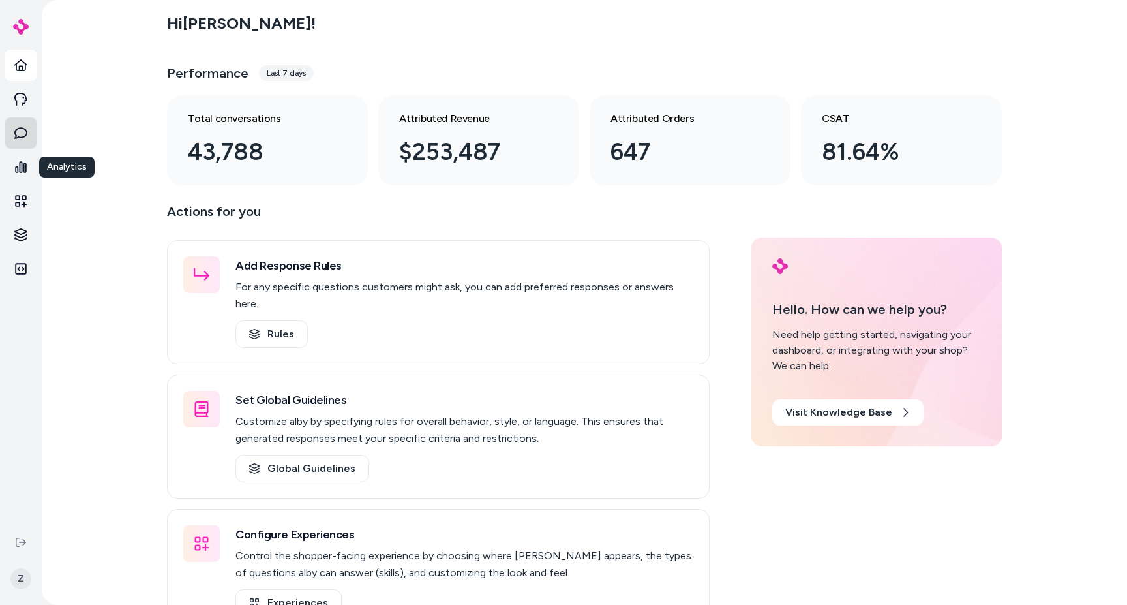
click at [23, 132] on icon at bounding box center [20, 133] width 13 height 13
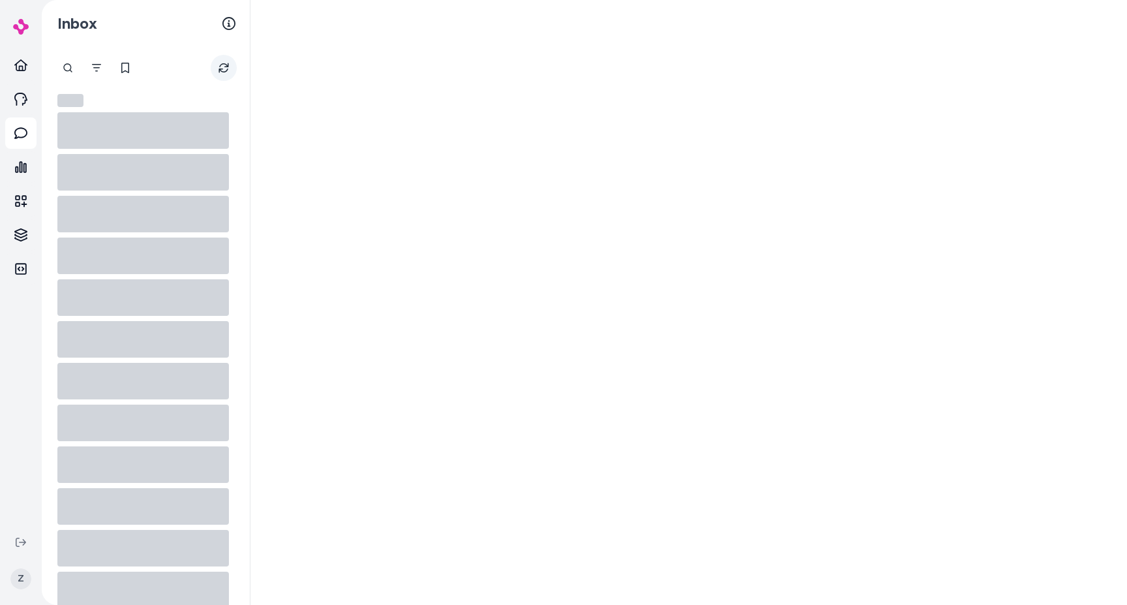
click at [228, 73] on button "Refresh" at bounding box center [224, 68] width 26 height 26
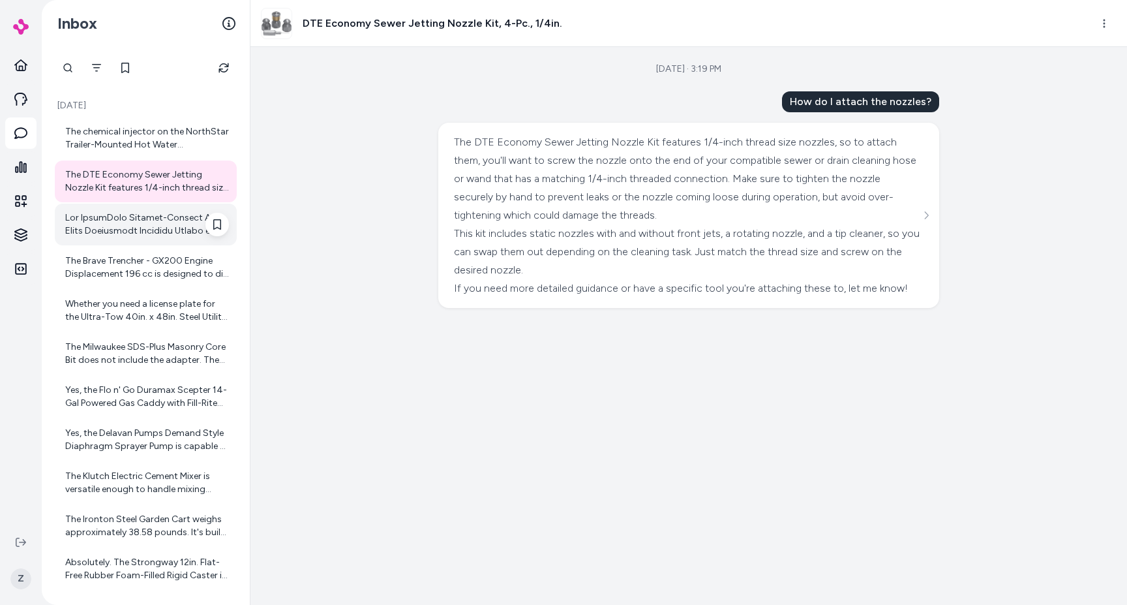
click at [131, 223] on div at bounding box center [147, 224] width 164 height 26
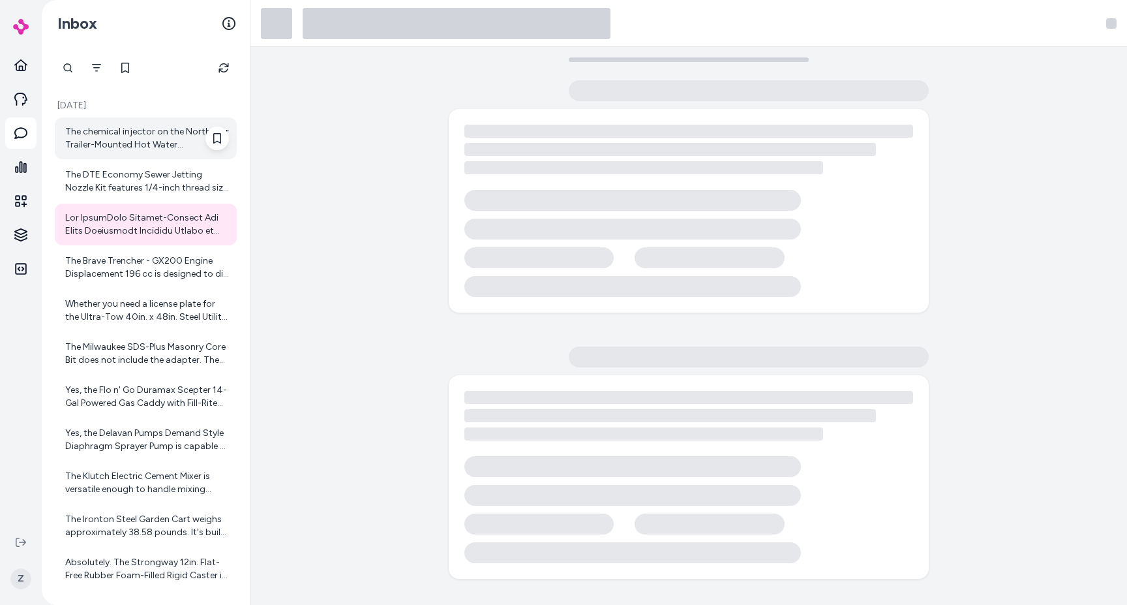
click at [147, 132] on div "The chemical injector on the NorthStar Trailer-Mounted Hot Water Commercial Pre…" at bounding box center [147, 138] width 164 height 26
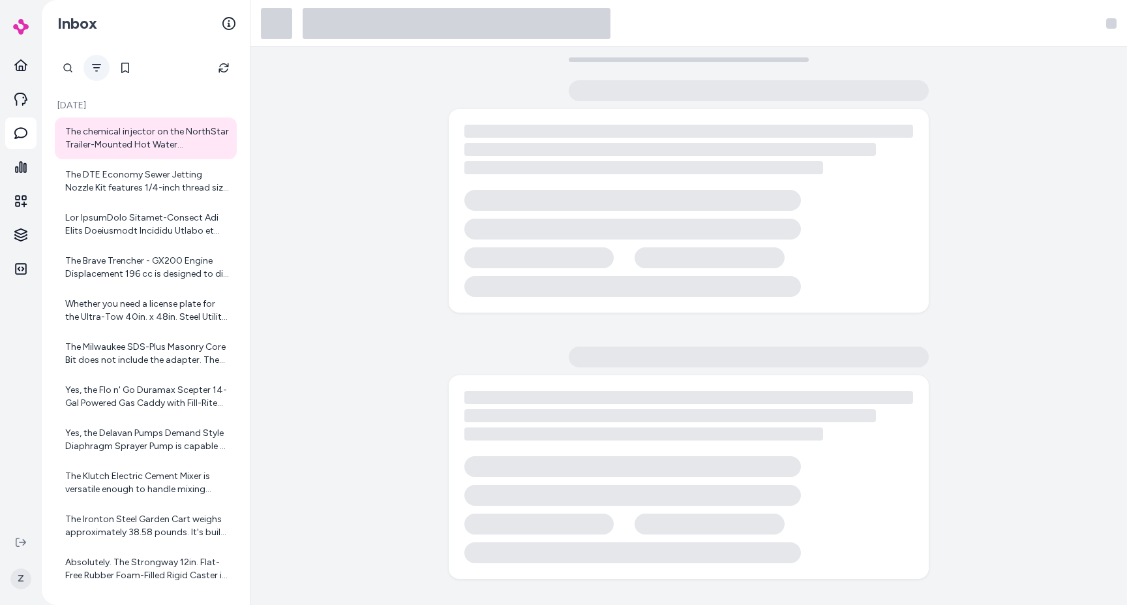
click at [100, 72] on icon "Filter" at bounding box center [96, 68] width 10 height 10
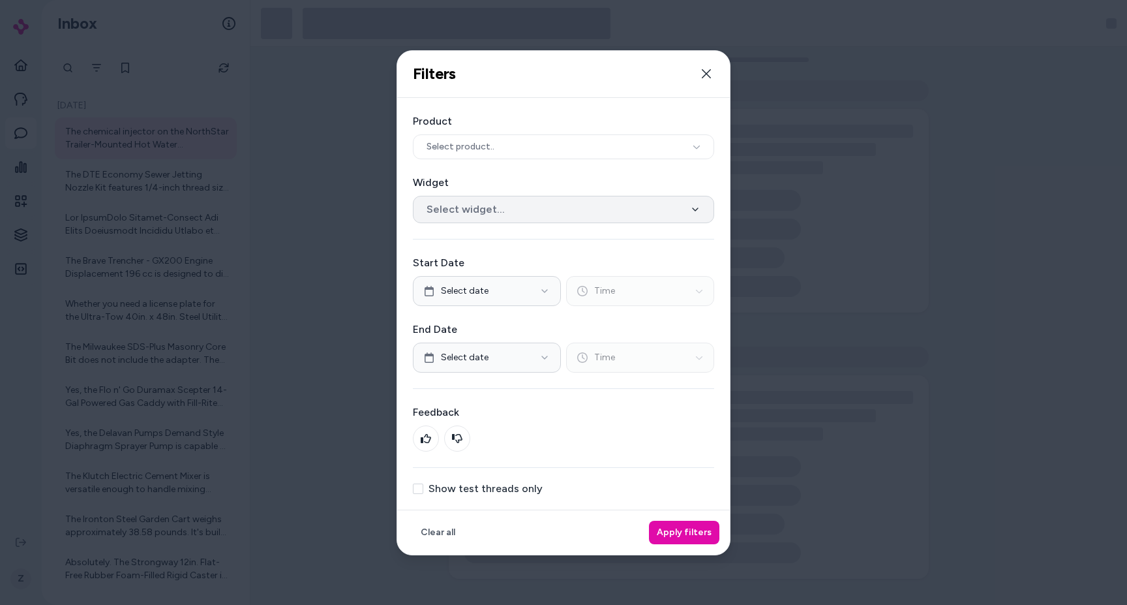
click at [469, 202] on button "Select widget..." at bounding box center [563, 209] width 301 height 27
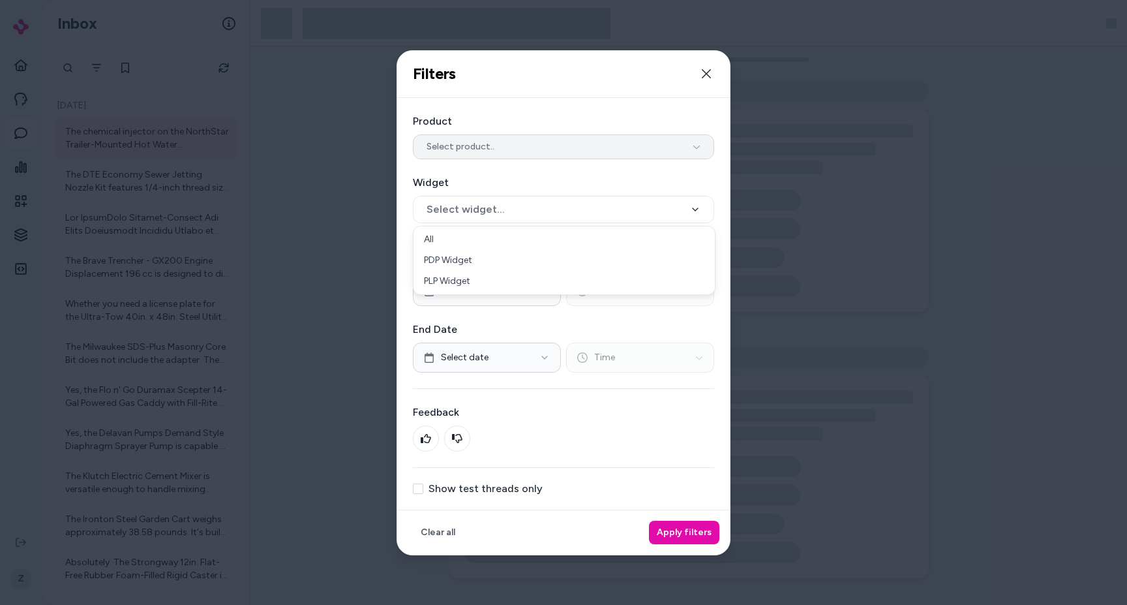
click at [461, 151] on span "Select product.." at bounding box center [461, 146] width 68 height 13
click at [476, 97] on div "Filters Filter threads by date range, widget, product, and test mode. Close" at bounding box center [563, 74] width 333 height 47
drag, startPoint x: 713, startPoint y: 67, endPoint x: 692, endPoint y: 75, distance: 22.9
click at [713, 67] on button "Close" at bounding box center [707, 74] width 26 height 26
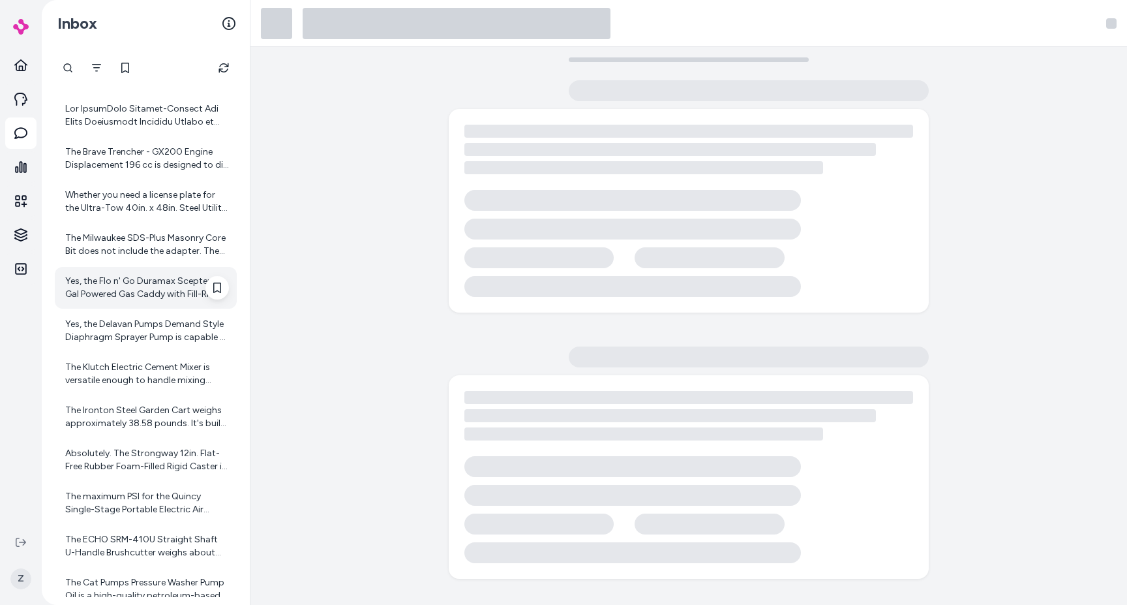
scroll to position [174, 0]
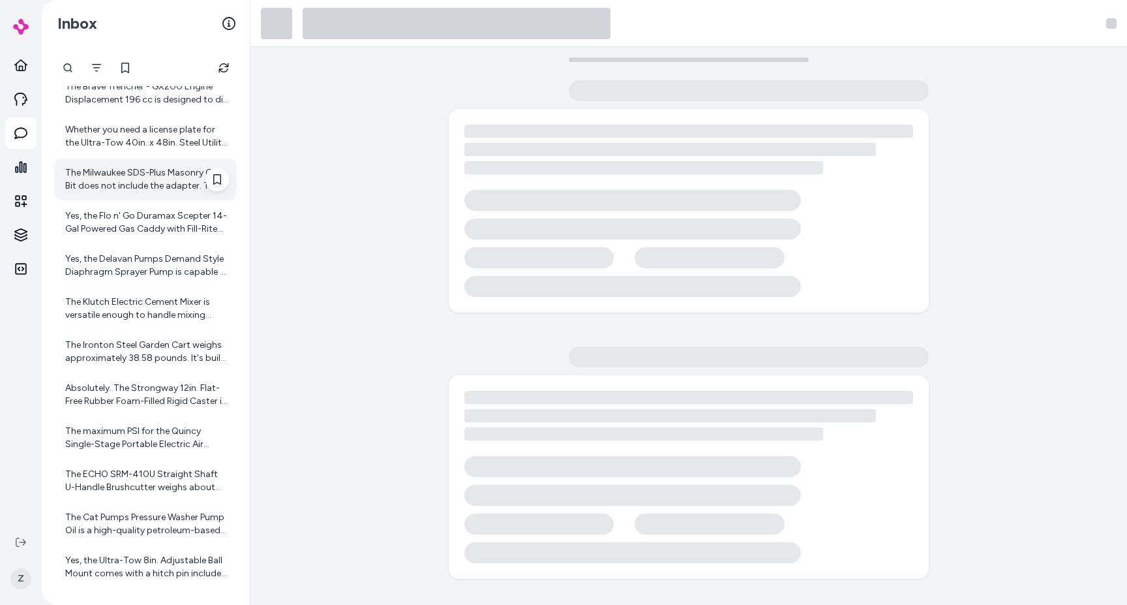
click at [129, 189] on div "The Milwaukee SDS-Plus Masonry Core Bit does not include the adapter. The adapt…" at bounding box center [147, 179] width 164 height 26
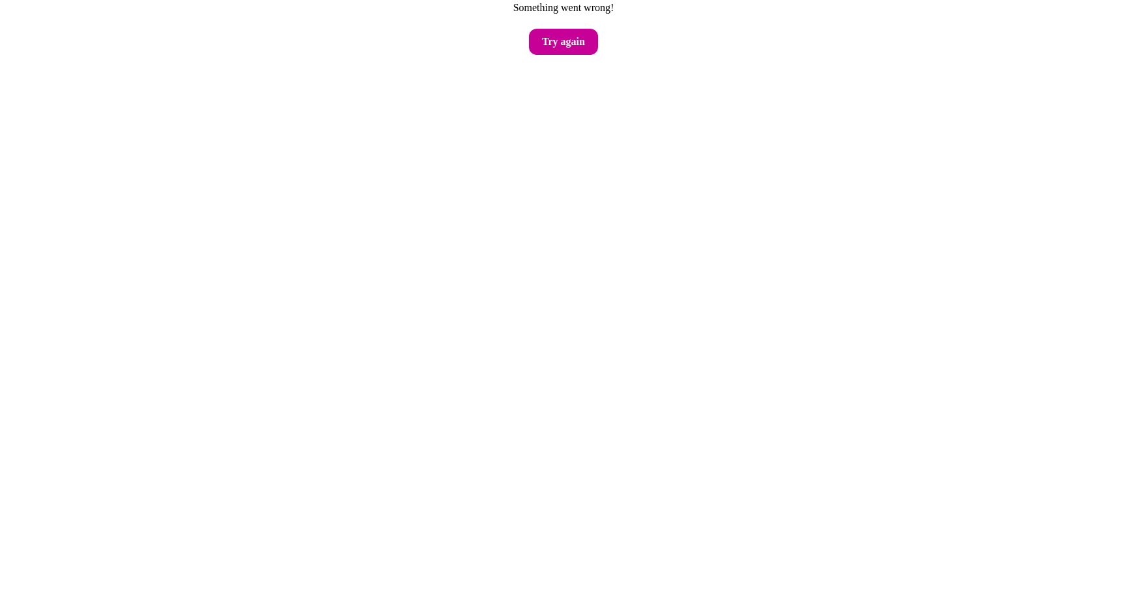
click at [553, 37] on button "Try again" at bounding box center [563, 42] width 69 height 26
click at [557, 29] on button "Try again" at bounding box center [563, 42] width 69 height 26
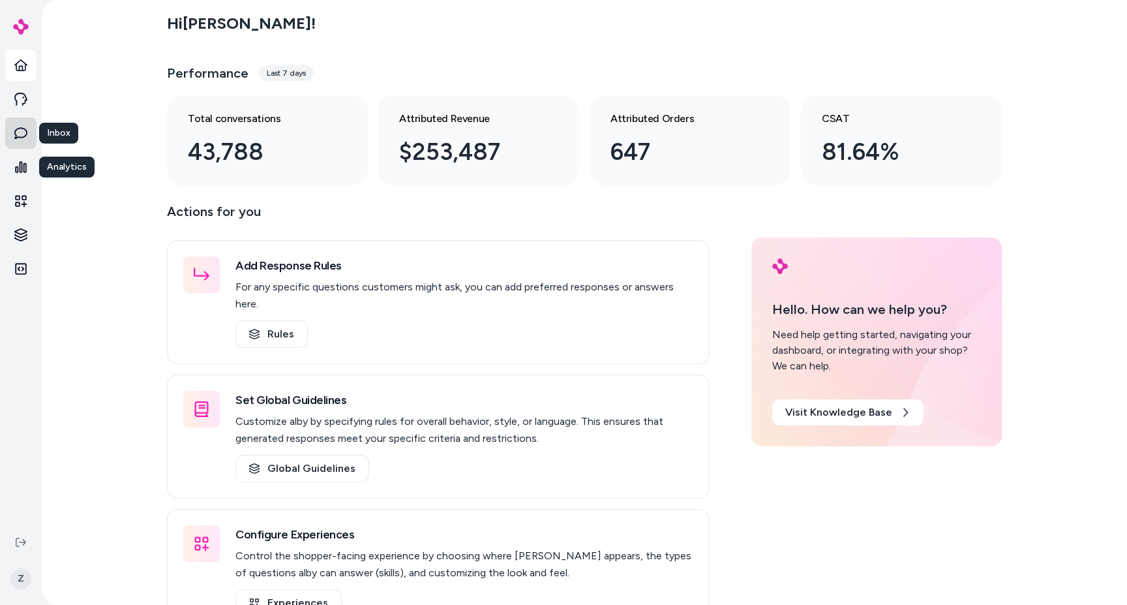
click at [18, 127] on icon at bounding box center [20, 133] width 13 height 13
click at [24, 128] on icon at bounding box center [20, 133] width 13 height 12
click at [18, 96] on icon at bounding box center [20, 99] width 13 height 13
click at [25, 198] on icon at bounding box center [21, 201] width 12 height 12
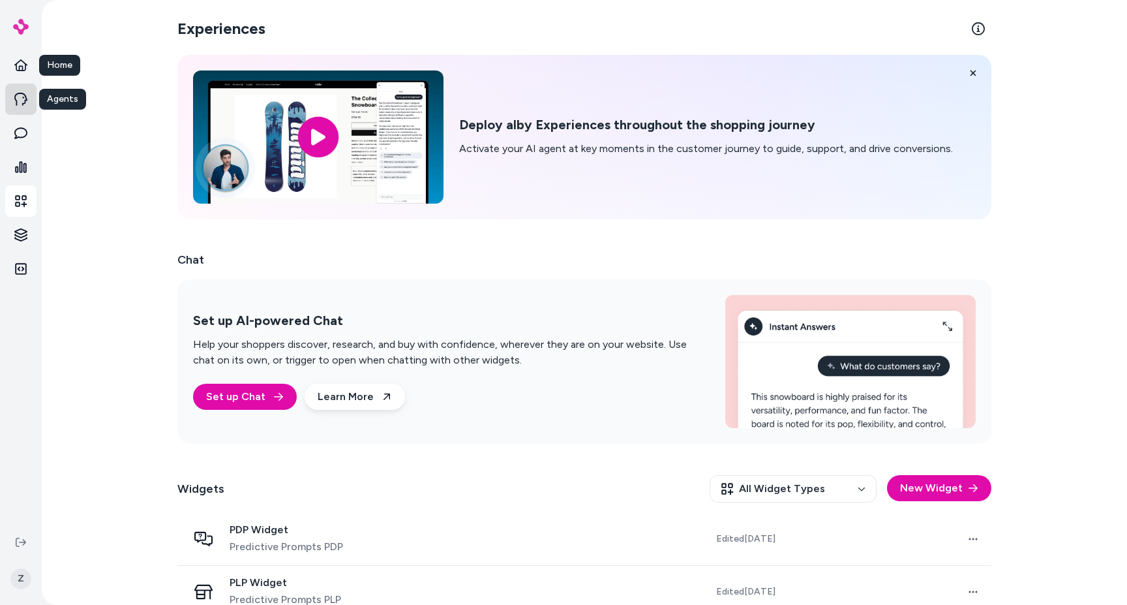
click at [21, 97] on icon at bounding box center [20, 99] width 13 height 13
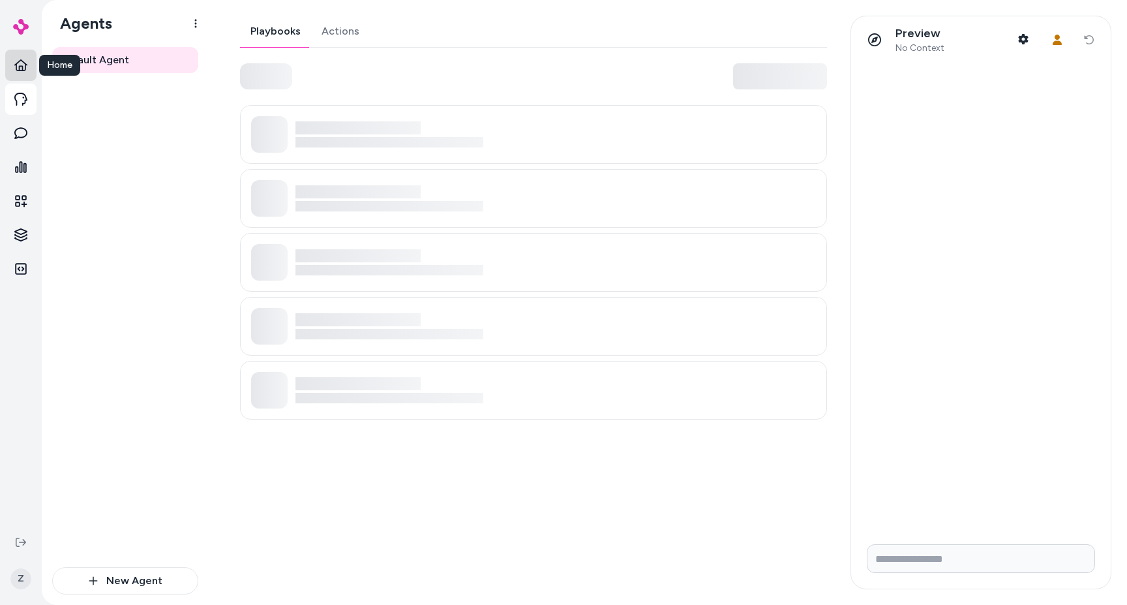
click at [20, 59] on icon at bounding box center [20, 65] width 13 height 13
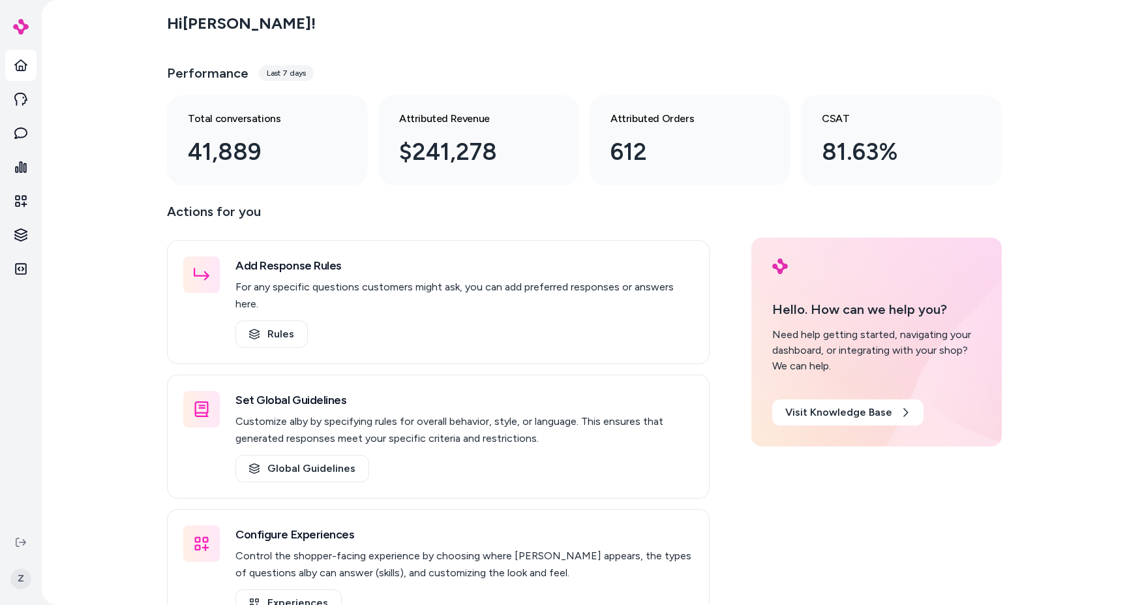
click at [20, 59] on icon at bounding box center [20, 65] width 13 height 13
click at [25, 138] on icon at bounding box center [20, 133] width 13 height 13
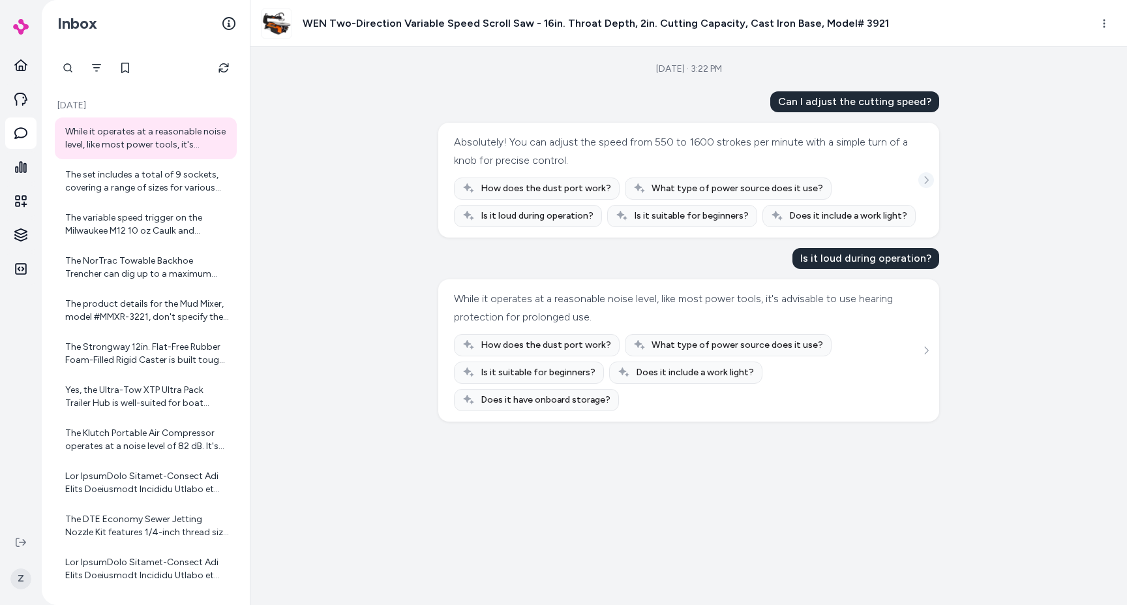
click at [925, 176] on icon "See more" at bounding box center [926, 180] width 9 height 9
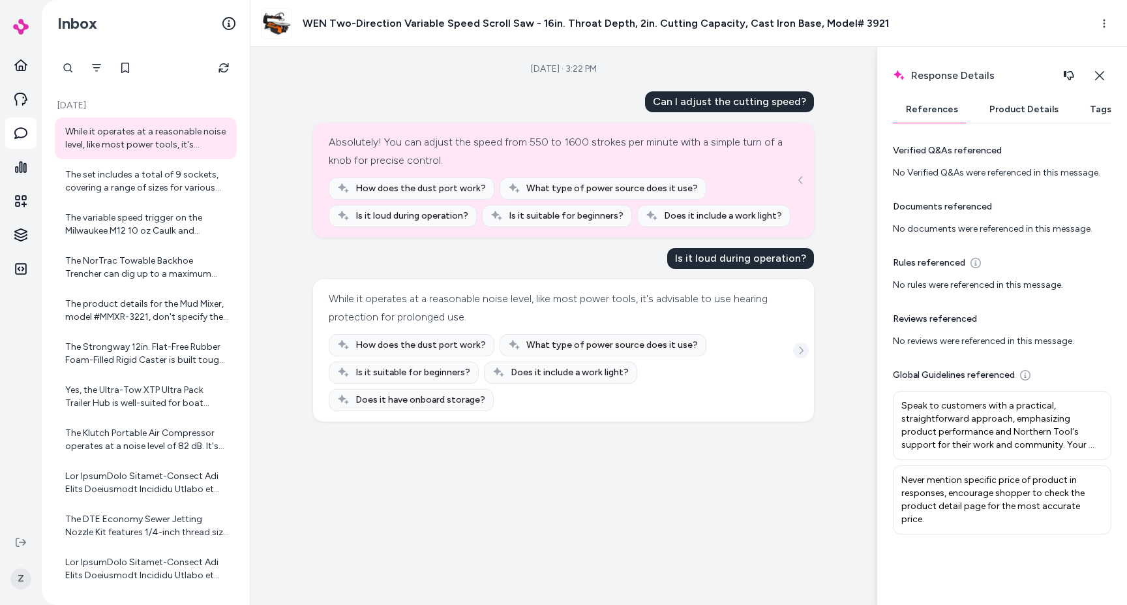
click at [806, 343] on button "See more" at bounding box center [801, 351] width 16 height 16
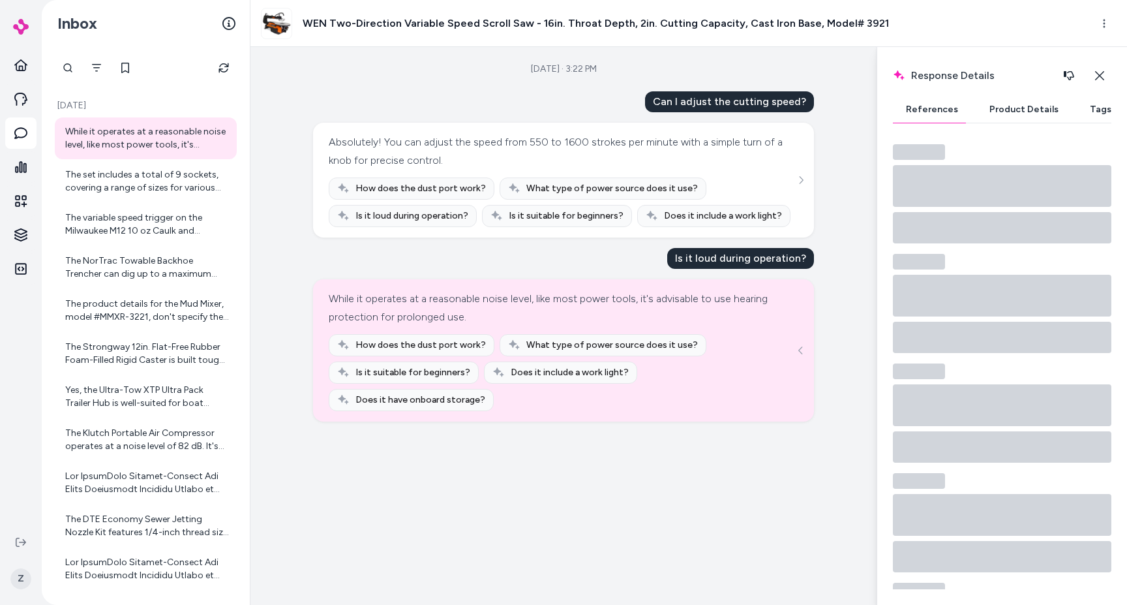
click at [1000, 99] on button "Product Details" at bounding box center [1024, 110] width 95 height 26
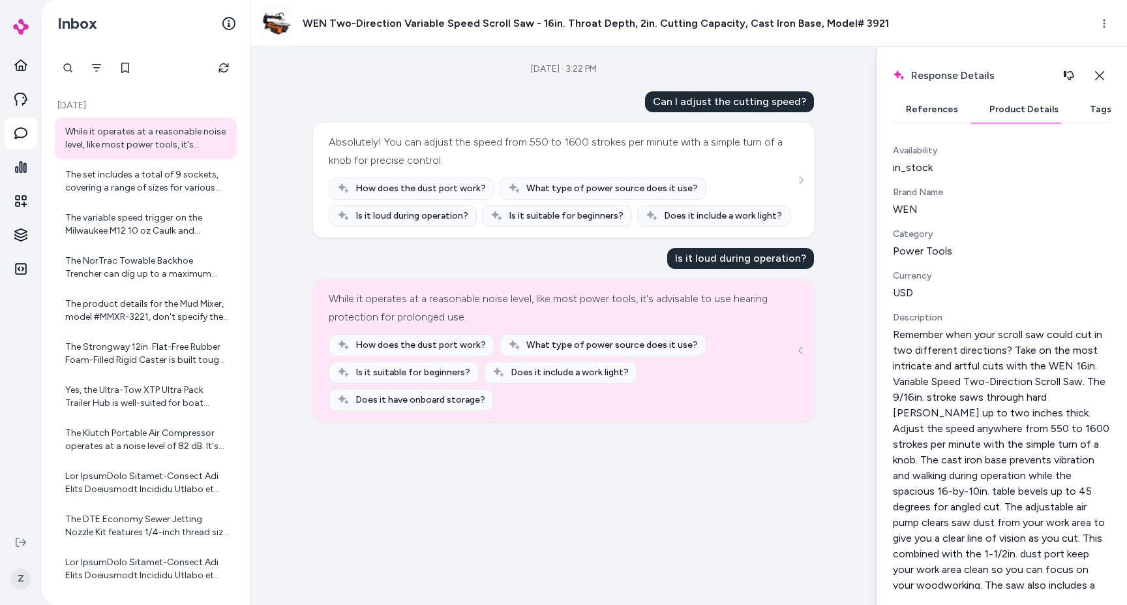
click at [1094, 114] on button "Tags" at bounding box center [1101, 110] width 48 height 26
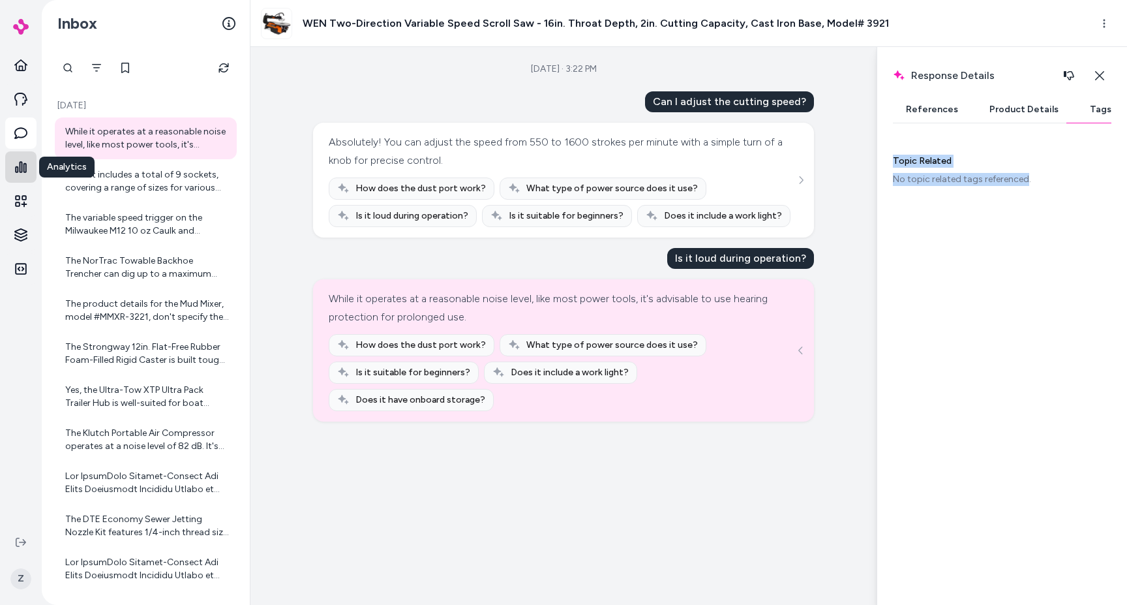
click at [31, 171] on link at bounding box center [20, 166] width 31 height 31
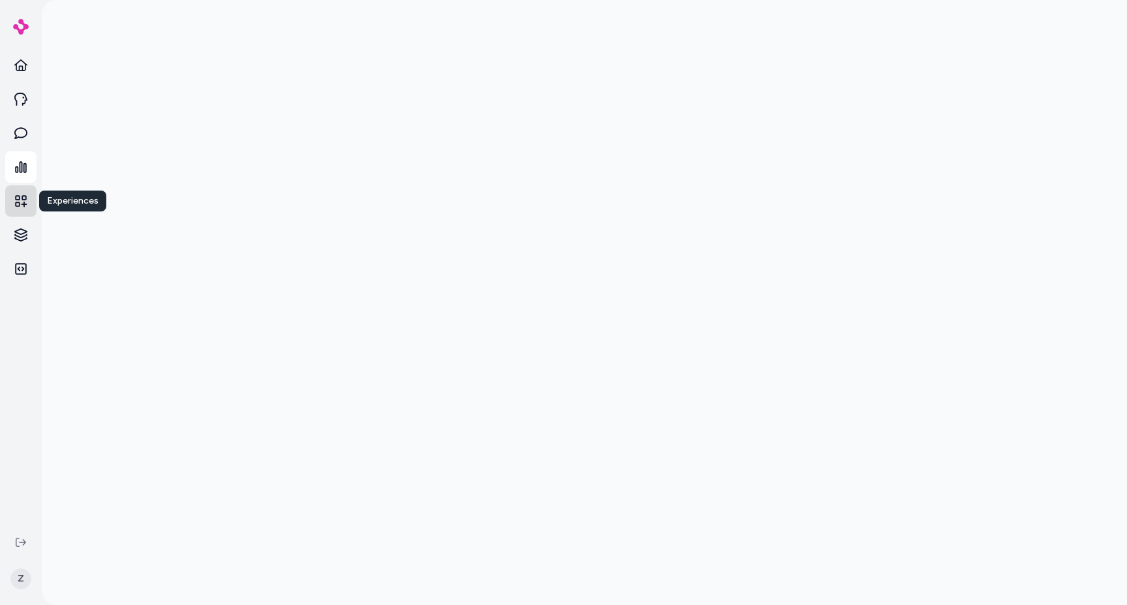
click at [19, 192] on link at bounding box center [20, 200] width 31 height 31
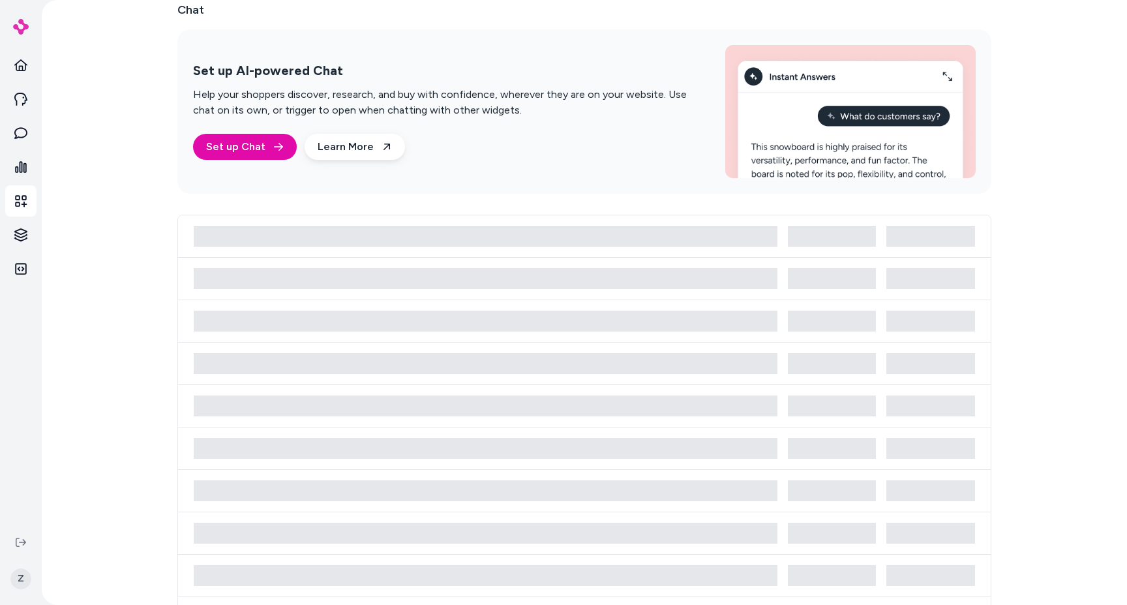
scroll to position [23, 0]
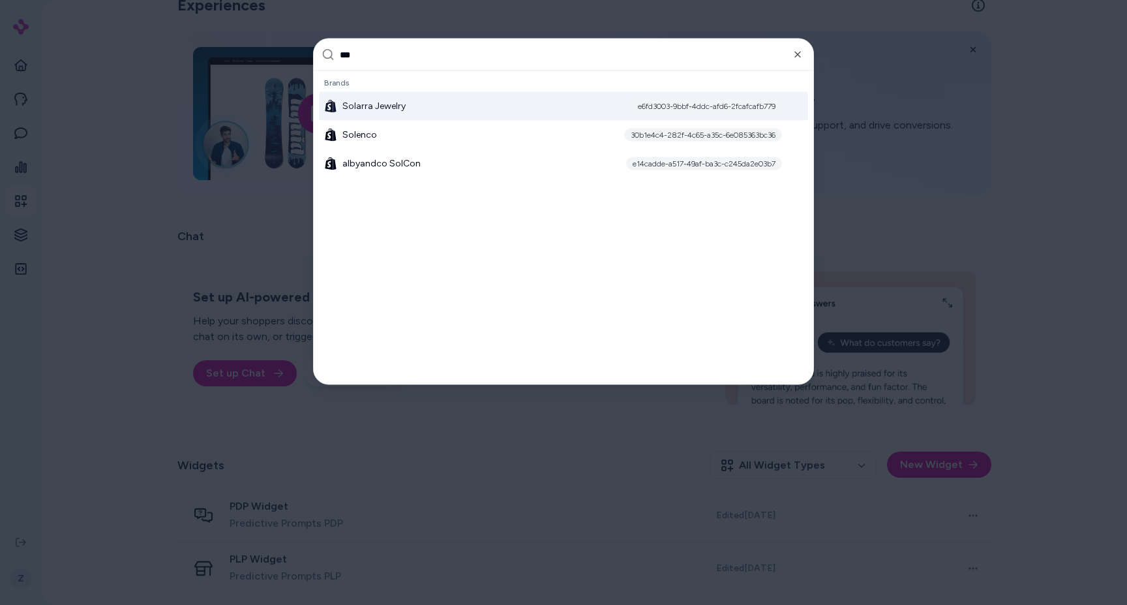
type input "****"
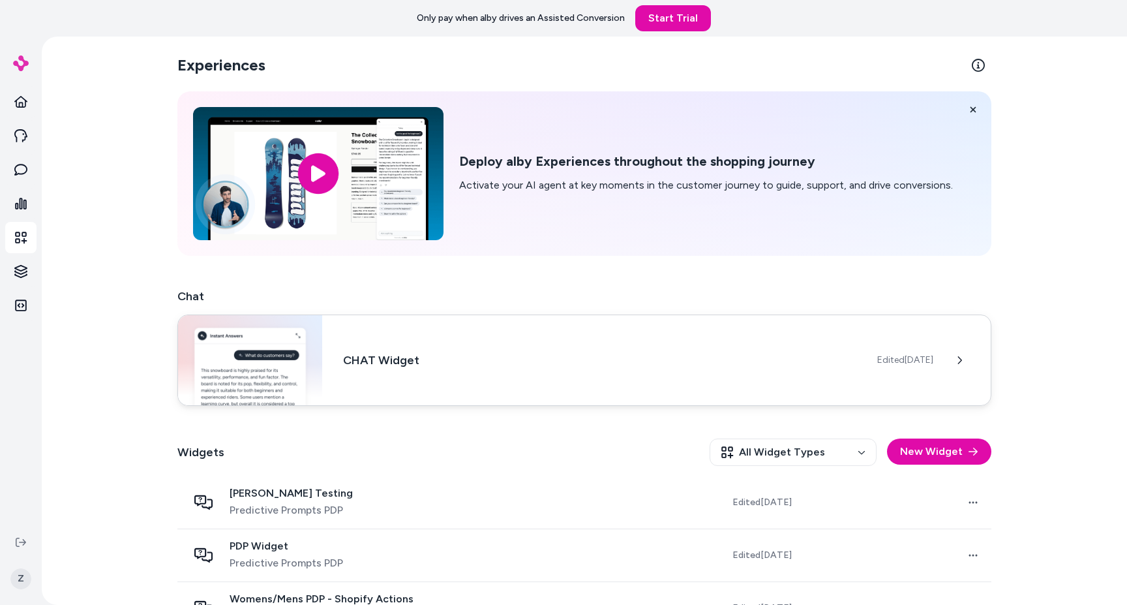
click at [527, 363] on h3 "CHAT Widget" at bounding box center [600, 360] width 514 height 18
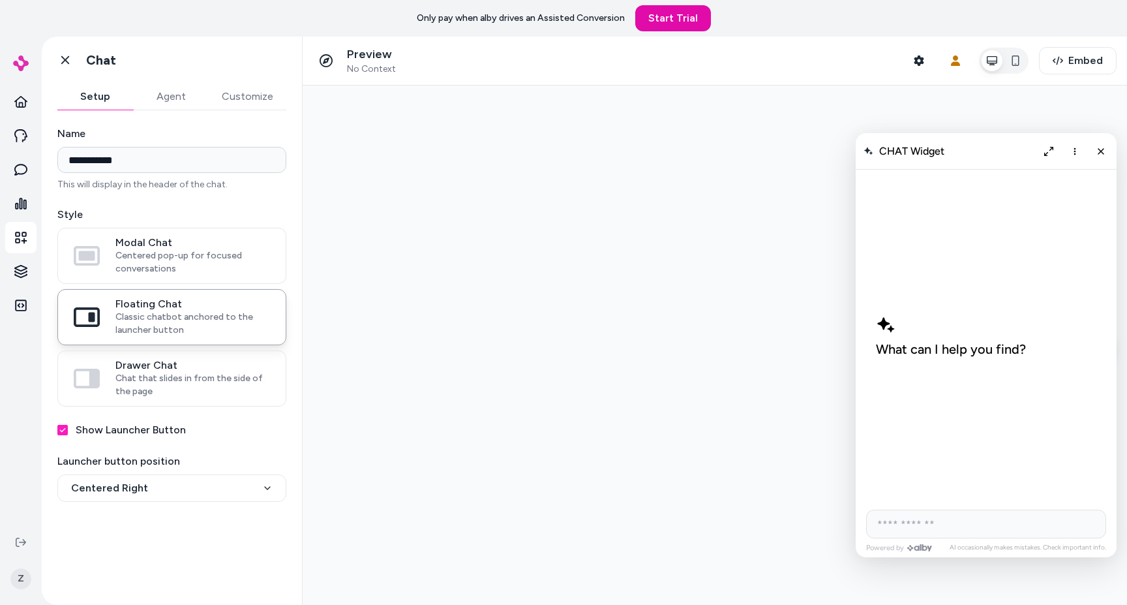
click at [97, 20] on div "Only pay when [PERSON_NAME] drives an Assisted Conversion Start Trial" at bounding box center [563, 18] width 1127 height 37
click at [1060, 56] on icon "button" at bounding box center [1058, 60] width 10 height 10
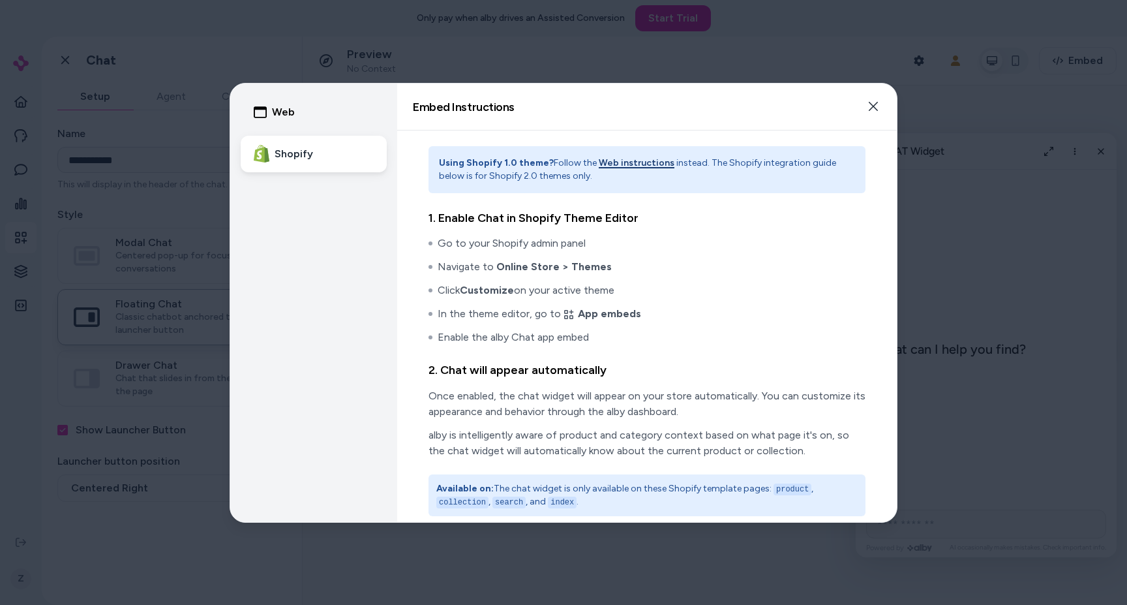
click at [245, 108] on button "Web" at bounding box center [314, 112] width 146 height 37
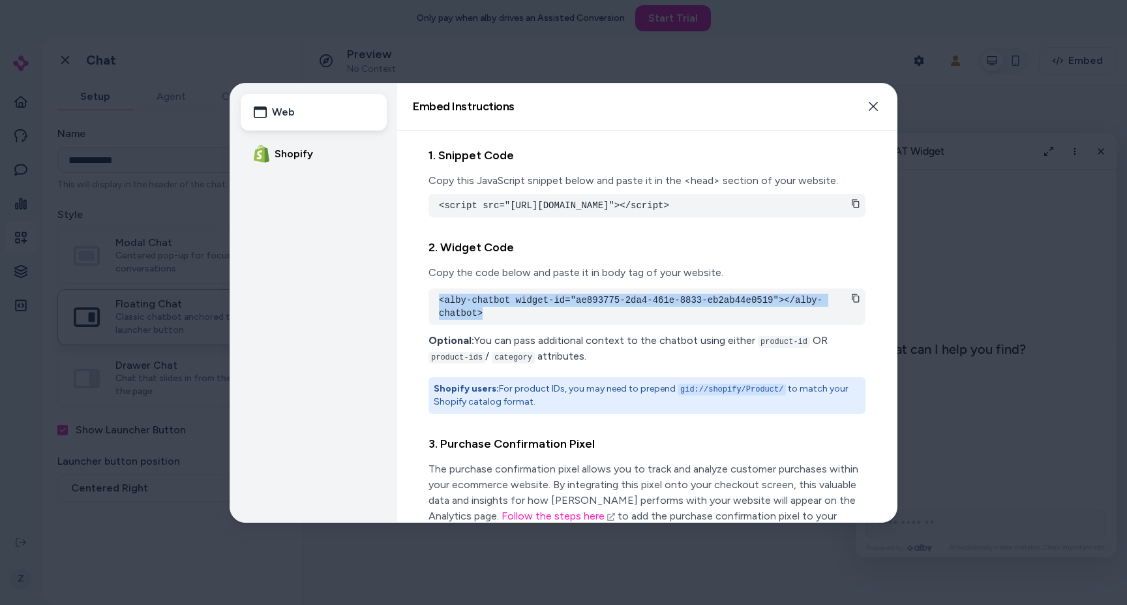
drag, startPoint x: 459, startPoint y: 322, endPoint x: 436, endPoint y: 313, distance: 25.2
click at [436, 313] on div "<alby-chatbot widget-id="ae893775-2da4-461e-8833-eb2ab44e0519"></alby-chatbot>" at bounding box center [647, 306] width 437 height 37
drag, startPoint x: 669, startPoint y: 224, endPoint x: 413, endPoint y: 200, distance: 256.8
click at [413, 200] on div "1. Snippet Code Copy this JavaScript snippet below and paste it in the <head> s…" at bounding box center [647, 325] width 500 height 391
drag, startPoint x: 482, startPoint y: 322, endPoint x: 422, endPoint y: 309, distance: 60.8
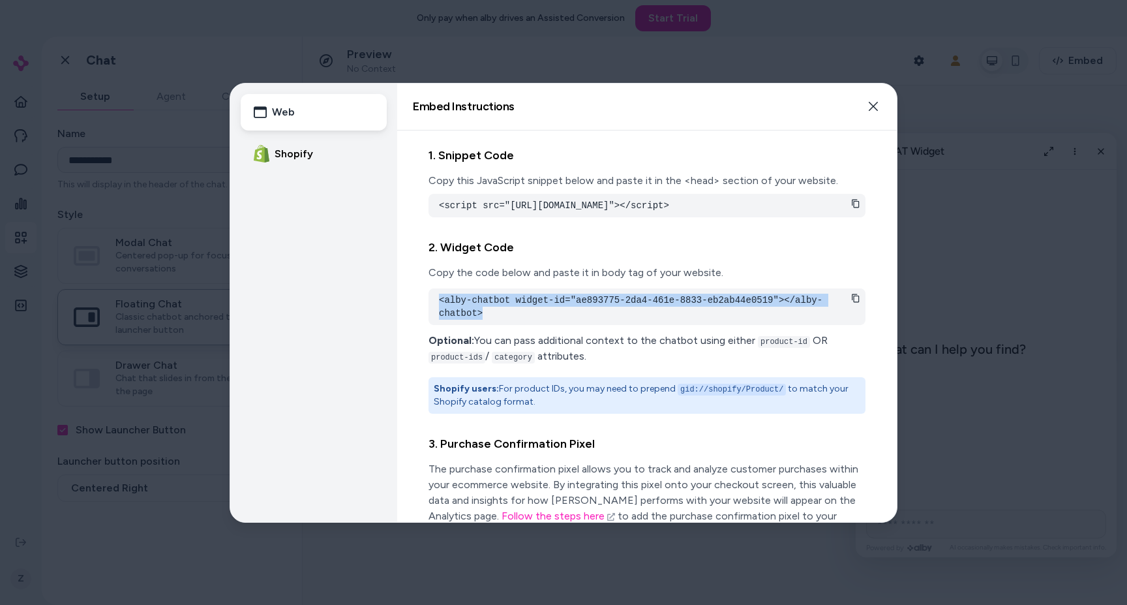
click at [422, 309] on div "1. Snippet Code Copy this JavaScript snippet below and paste it in the <head> s…" at bounding box center [647, 325] width 500 height 391
click at [872, 104] on icon "button" at bounding box center [873, 106] width 10 height 10
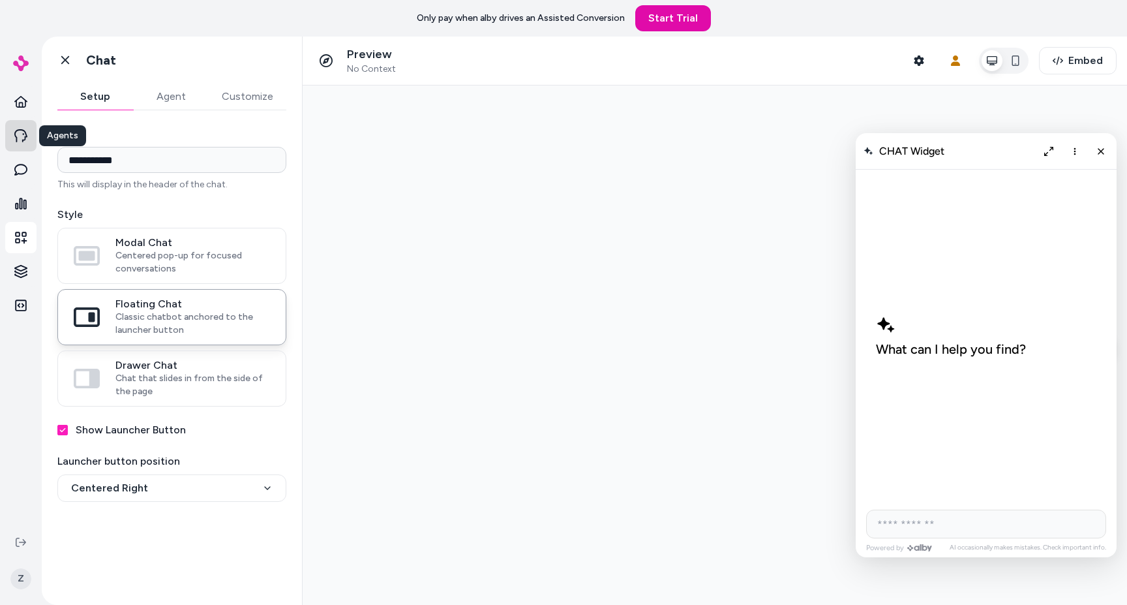
click at [25, 138] on icon at bounding box center [20, 135] width 13 height 13
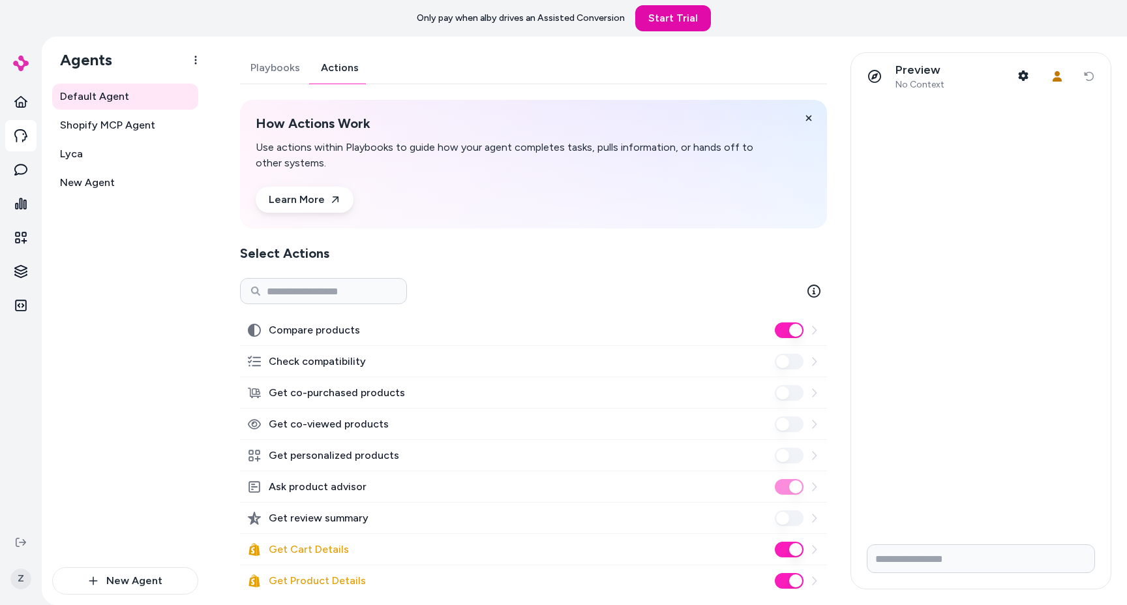
click at [330, 78] on link "Actions" at bounding box center [340, 67] width 59 height 31
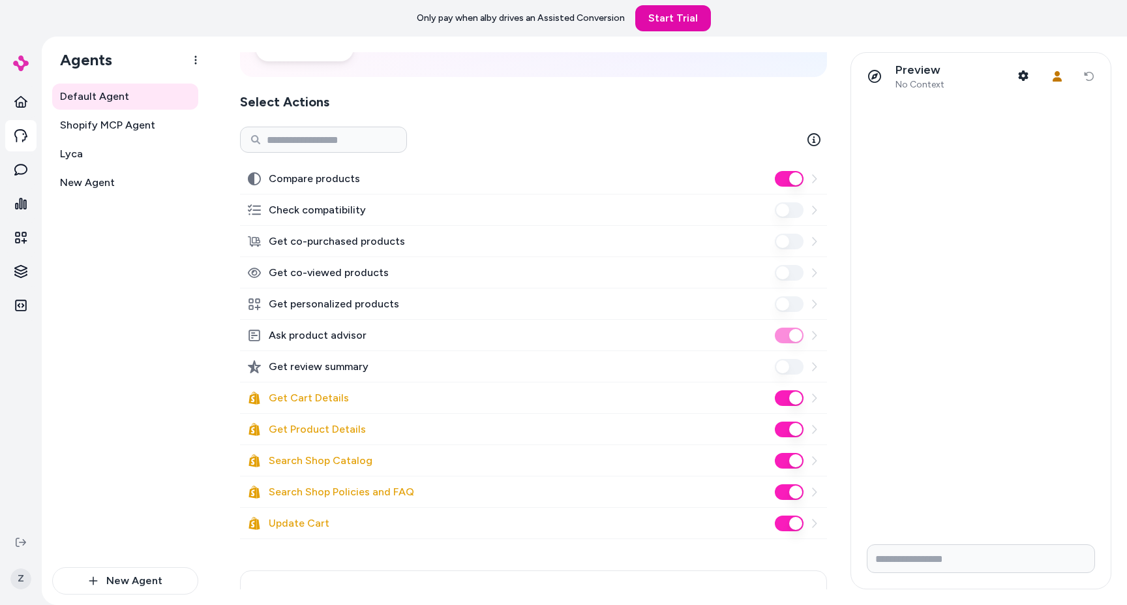
scroll to position [143, 0]
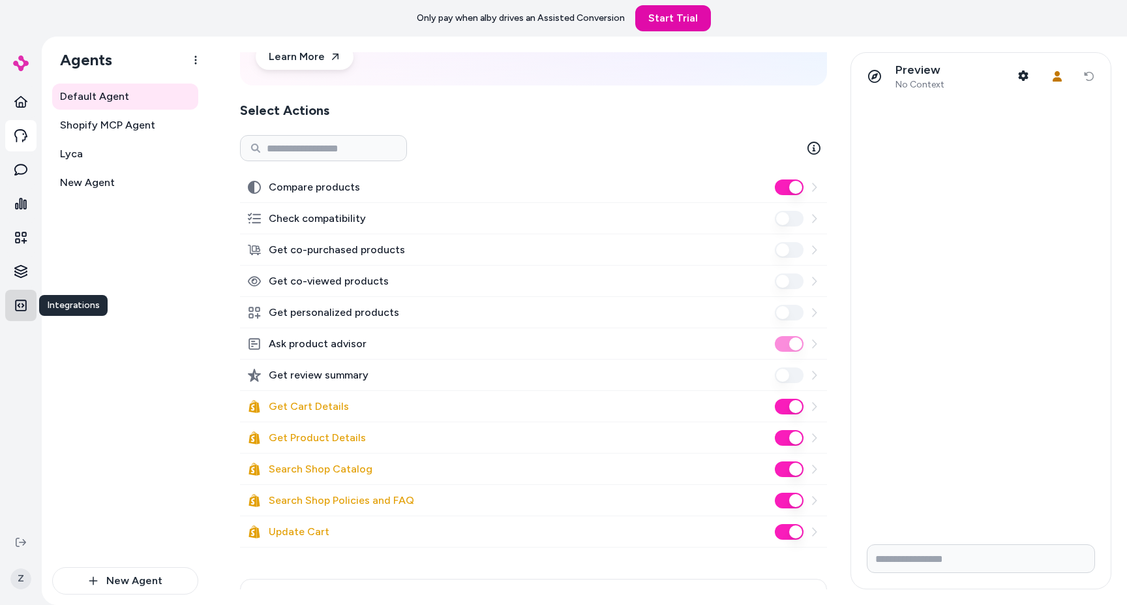
click at [22, 309] on icon at bounding box center [20, 305] width 13 height 13
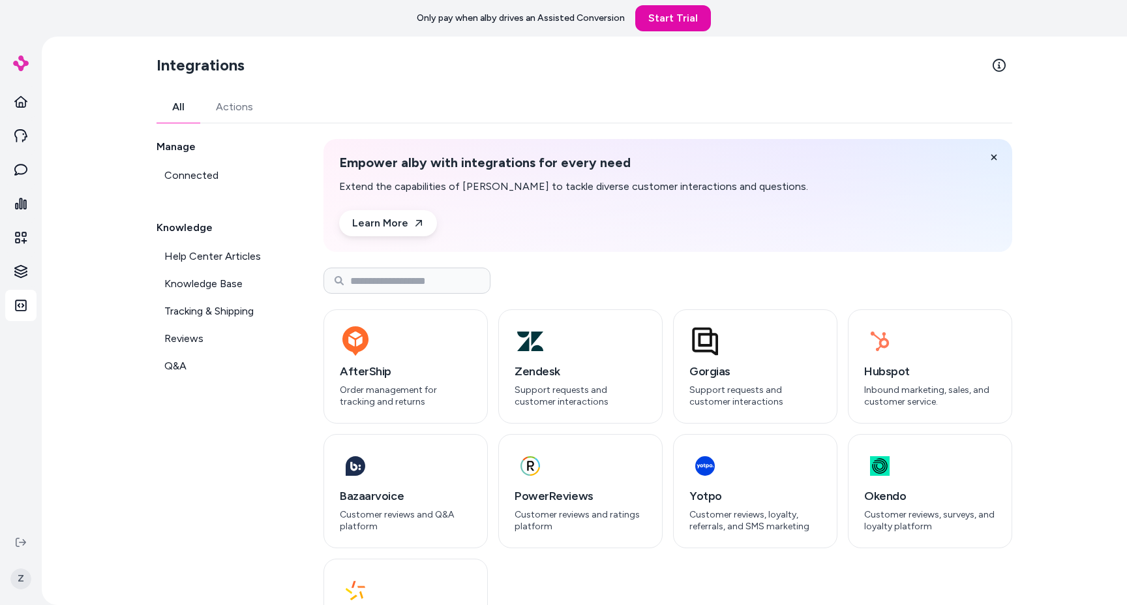
click at [227, 114] on link "Actions" at bounding box center [234, 106] width 69 height 31
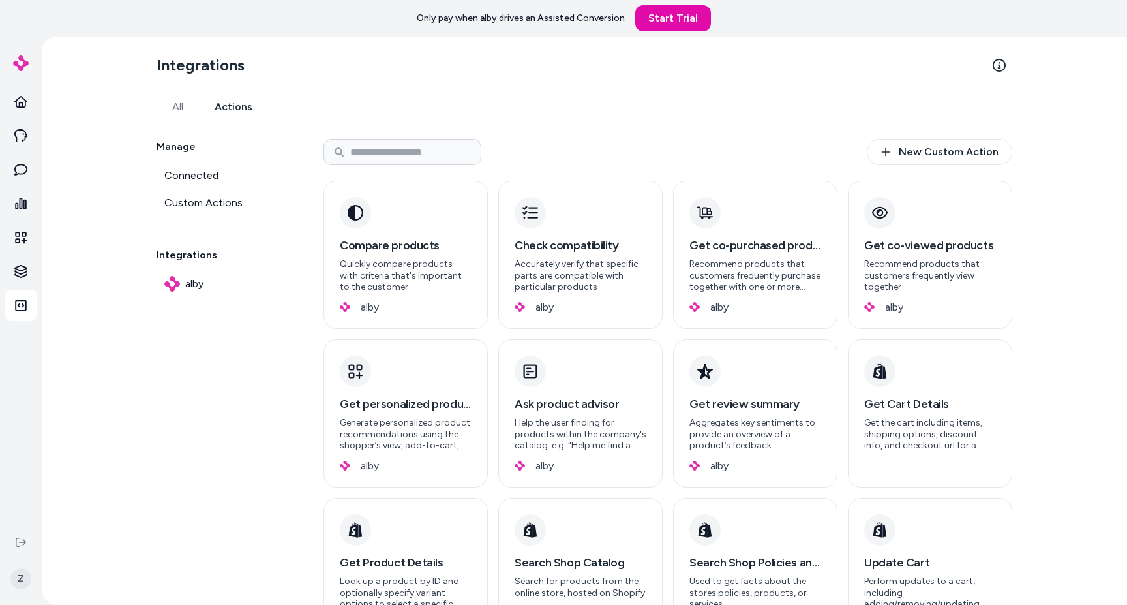
click at [930, 168] on div "New Custom Action Compare products Quickly compare products with criteria that'…" at bounding box center [668, 392] width 689 height 507
click at [925, 155] on link "New Custom Action" at bounding box center [940, 152] width 146 height 26
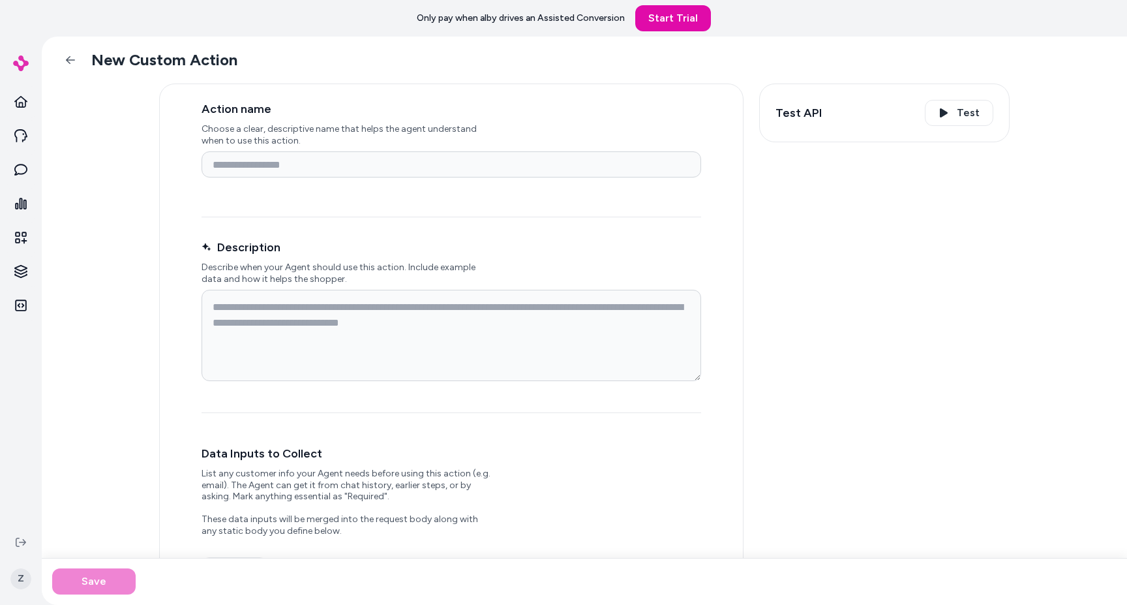
scroll to position [414, 0]
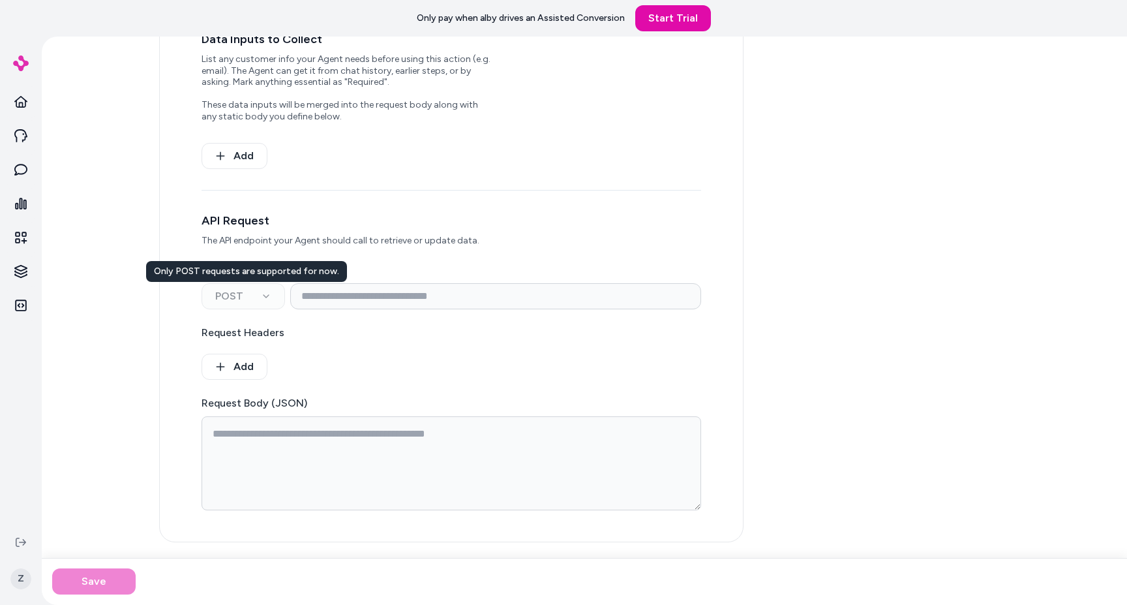
click at [254, 305] on div "POST *** **** *** ******" at bounding box center [244, 296] width 84 height 26
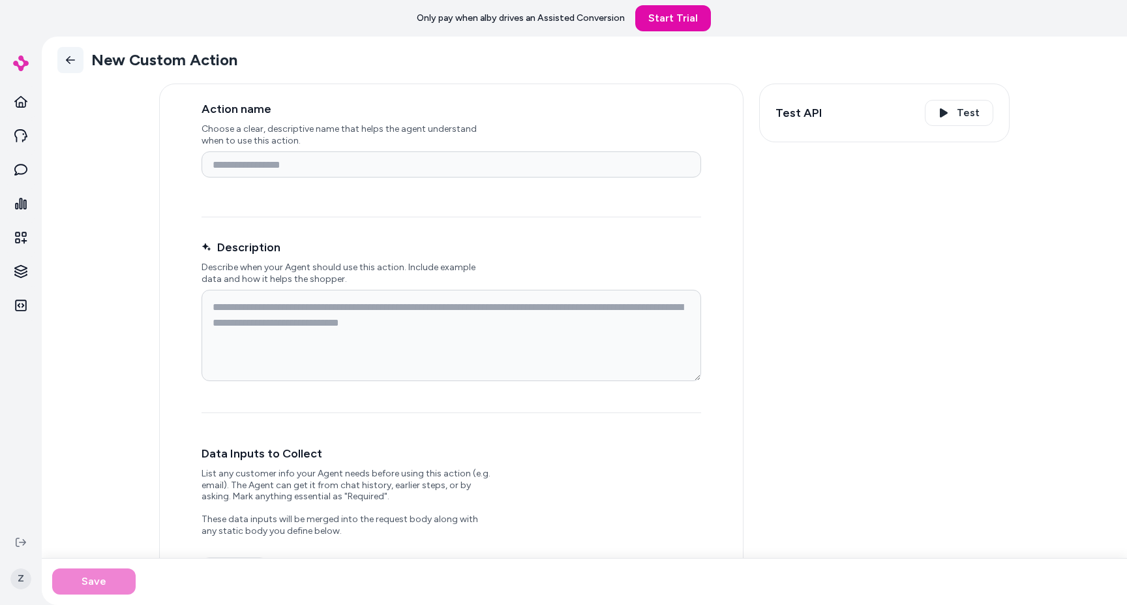
click at [60, 58] on link "Back" at bounding box center [70, 60] width 26 height 26
click at [66, 59] on html "Only pay when alby drives an Assisted Conversion Start Trial Z Back New Custom …" at bounding box center [563, 302] width 1127 height 605
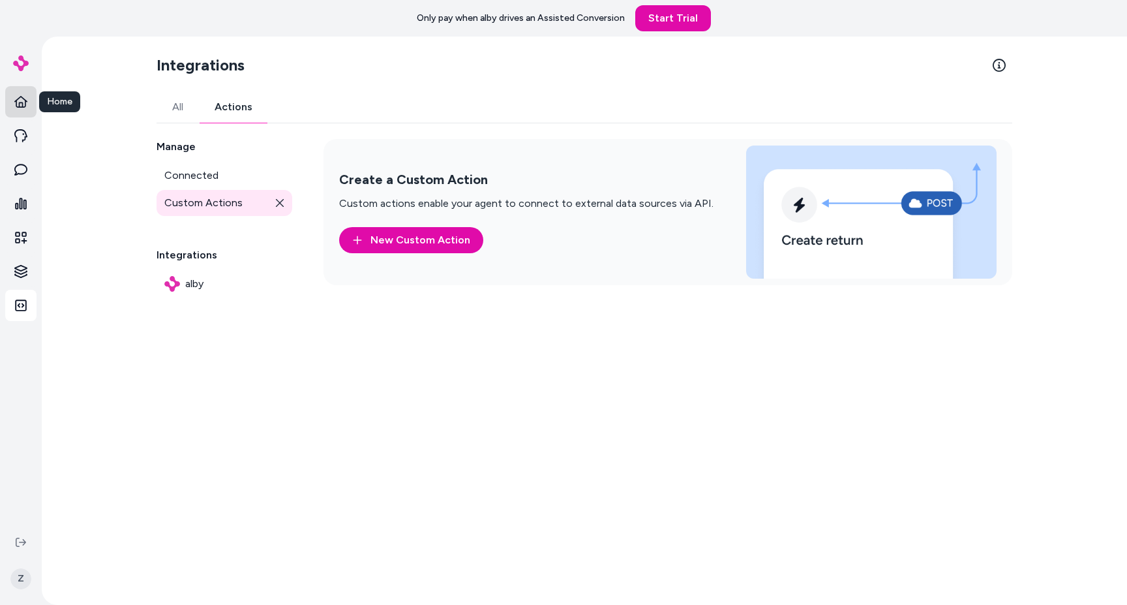
click at [26, 105] on icon at bounding box center [20, 101] width 13 height 13
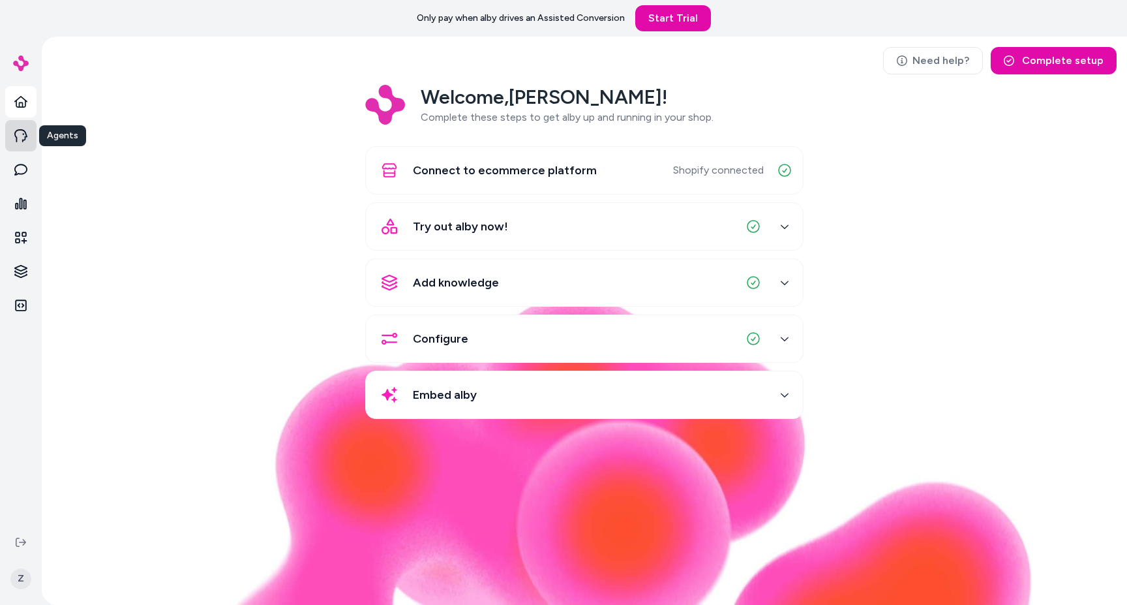
click at [23, 138] on icon at bounding box center [20, 135] width 13 height 13
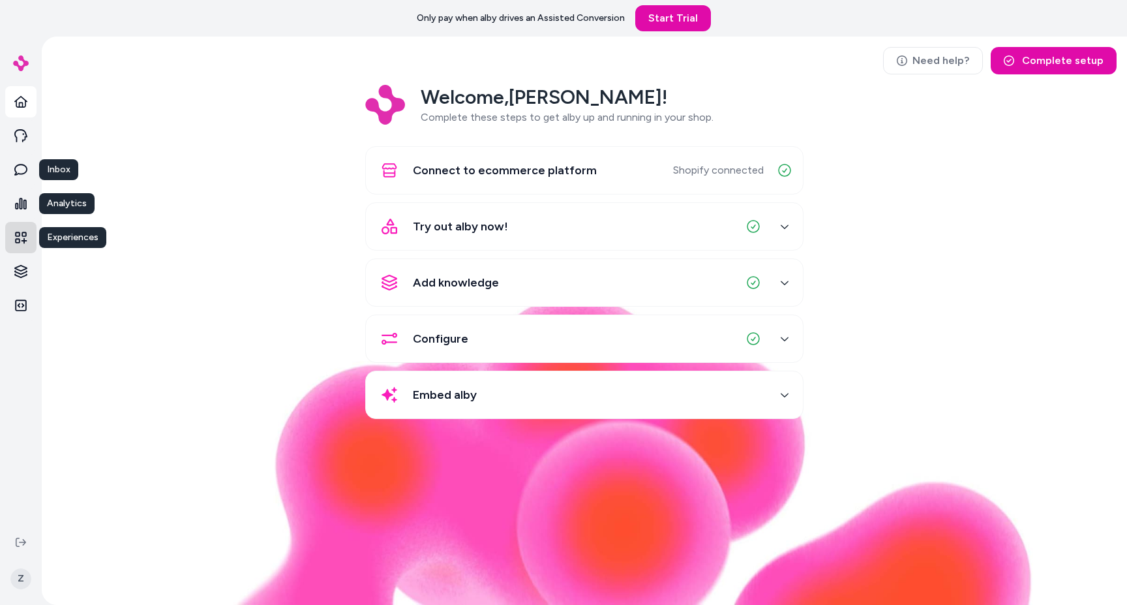
click at [20, 222] on link at bounding box center [20, 237] width 31 height 31
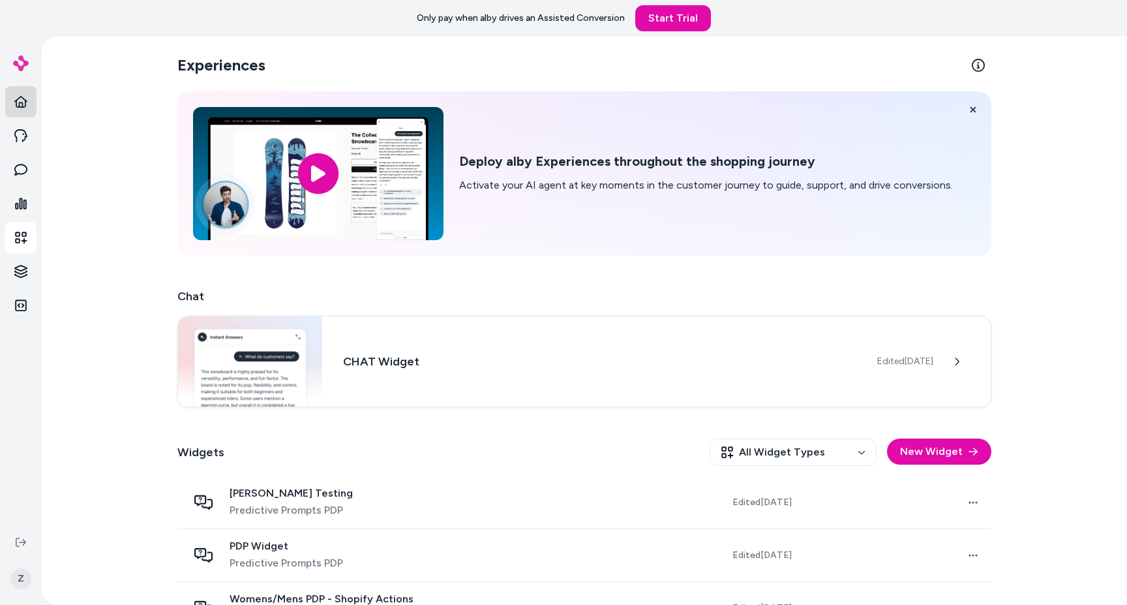
click at [22, 104] on icon at bounding box center [20, 101] width 13 height 13
